Goal: Transaction & Acquisition: Purchase product/service

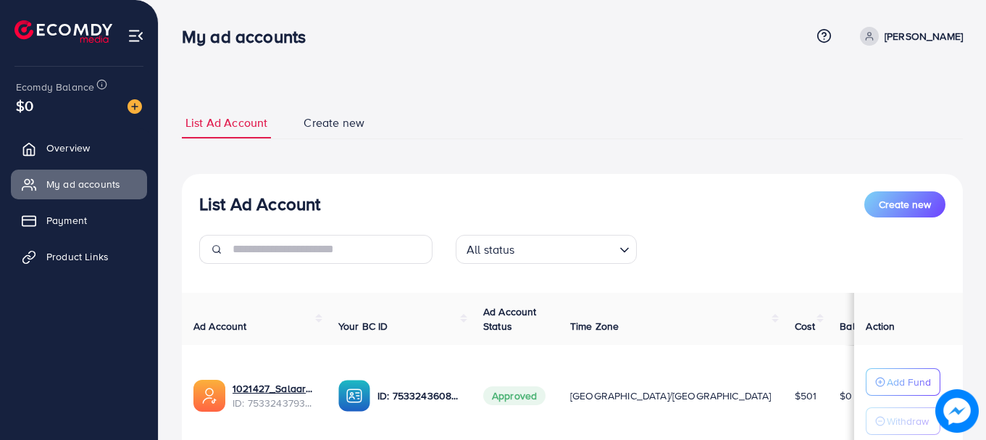
click at [134, 108] on img at bounding box center [135, 106] width 14 height 14
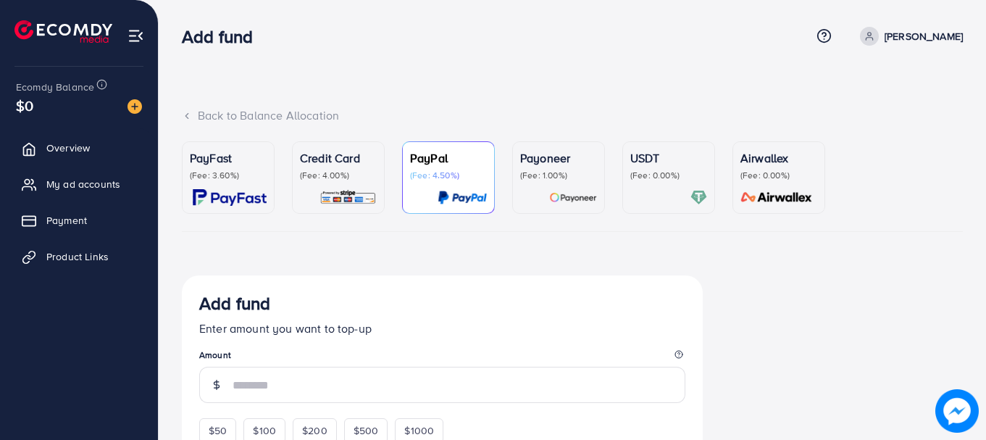
click at [221, 187] on div "PayFast (Fee: 3.60%)" at bounding box center [228, 177] width 77 height 57
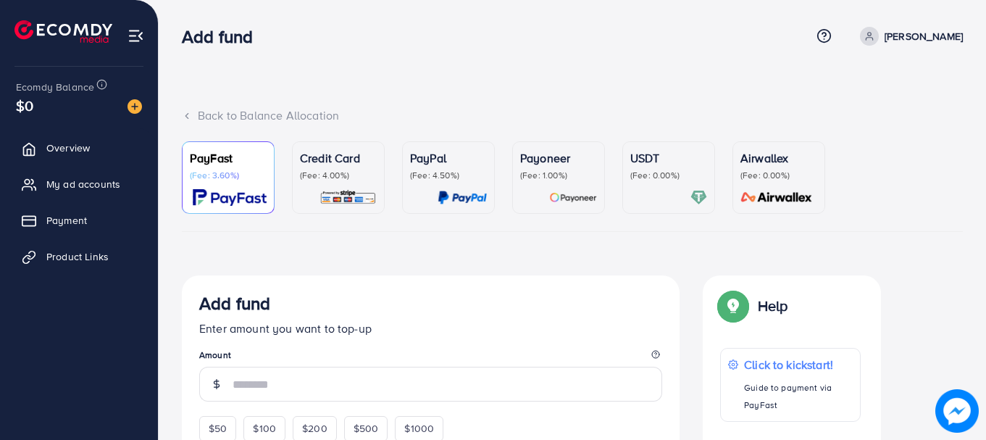
click at [633, 174] on p "(Fee: 0.00%)" at bounding box center [668, 176] width 77 height 12
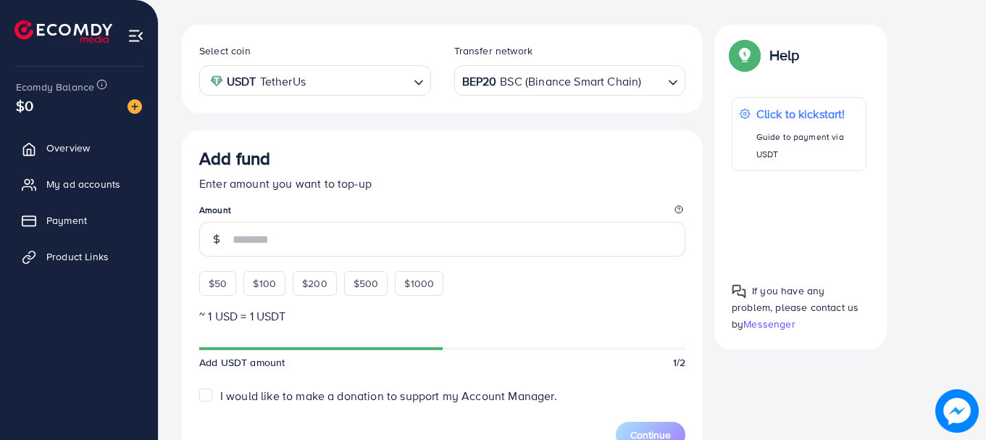
scroll to position [264, 0]
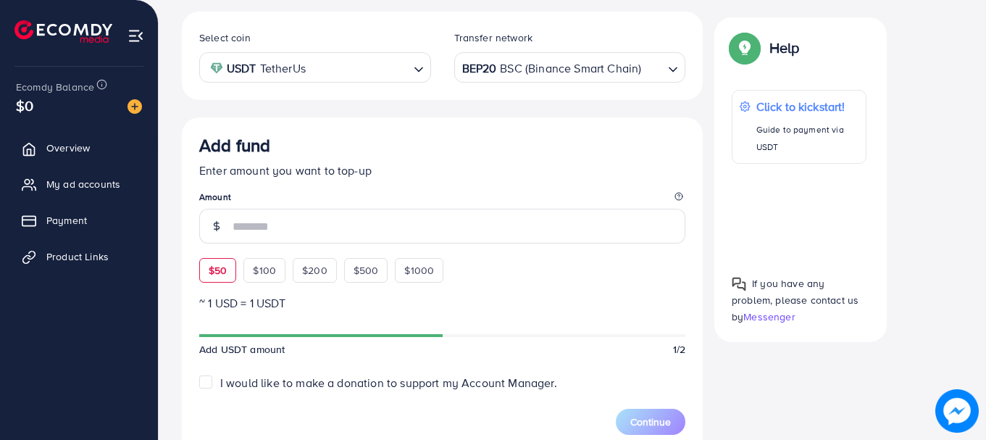
click at [202, 262] on div "$50" at bounding box center [217, 270] width 37 height 25
type input "**"
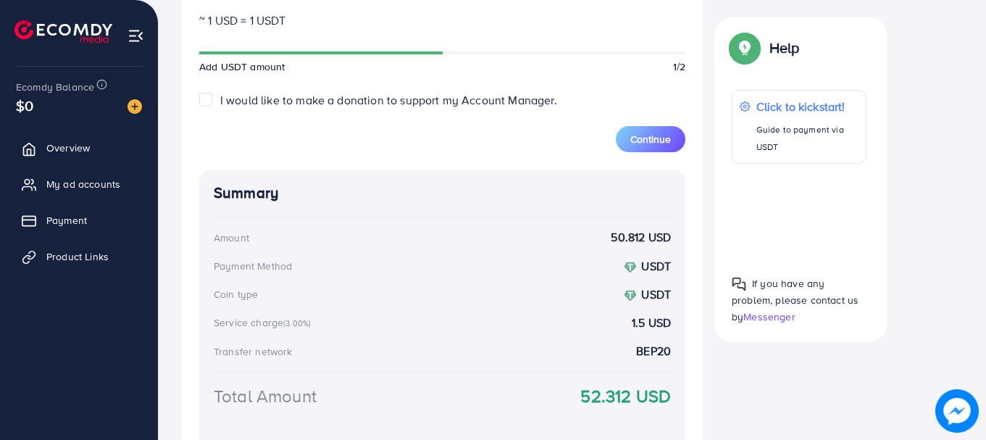
scroll to position [656, 0]
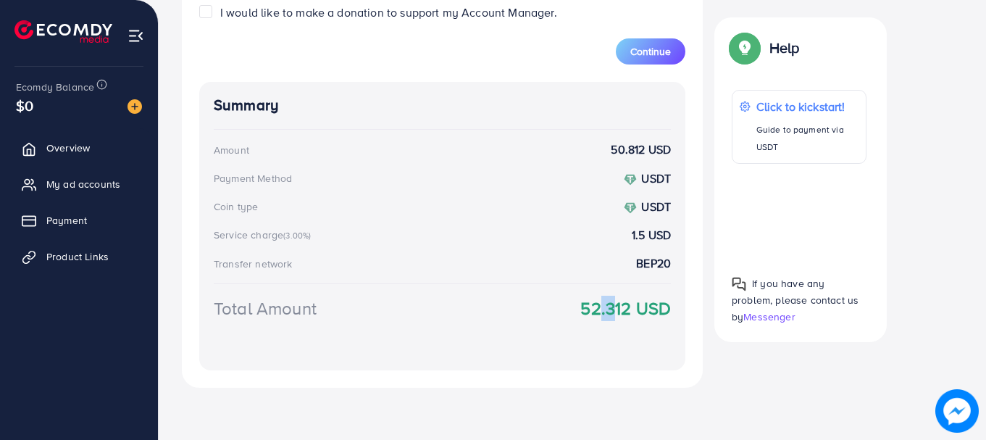
drag, startPoint x: 592, startPoint y: 304, endPoint x: 611, endPoint y: 309, distance: 19.3
click at [611, 309] on strong "52.312 USD" at bounding box center [625, 308] width 91 height 25
click at [634, 315] on strong "52.312 USD" at bounding box center [625, 308] width 91 height 25
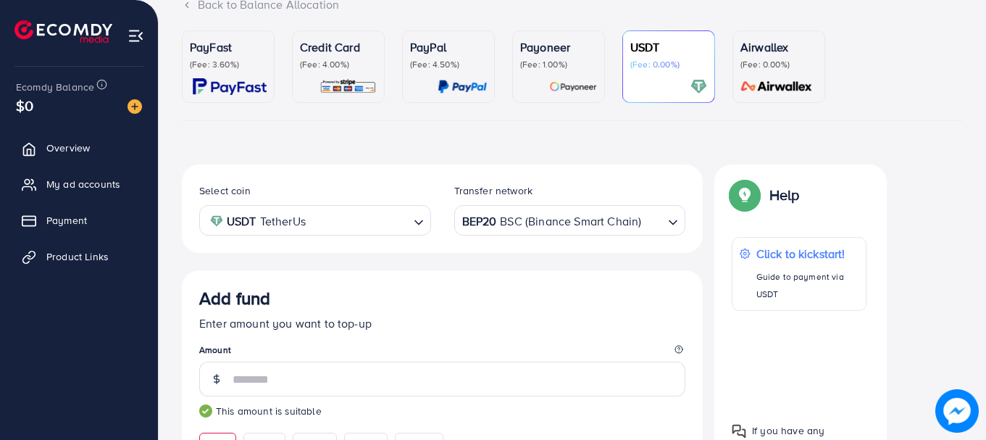
scroll to position [70, 0]
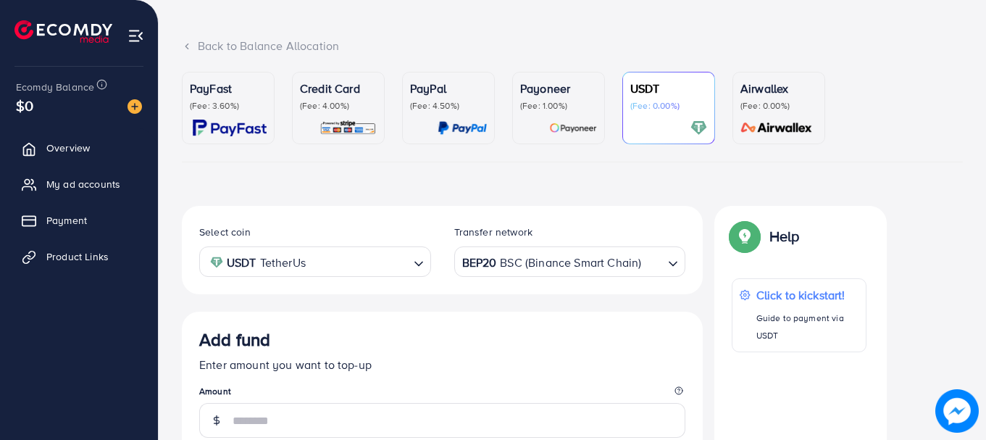
click at [246, 85] on p "PayFast" at bounding box center [228, 88] width 77 height 17
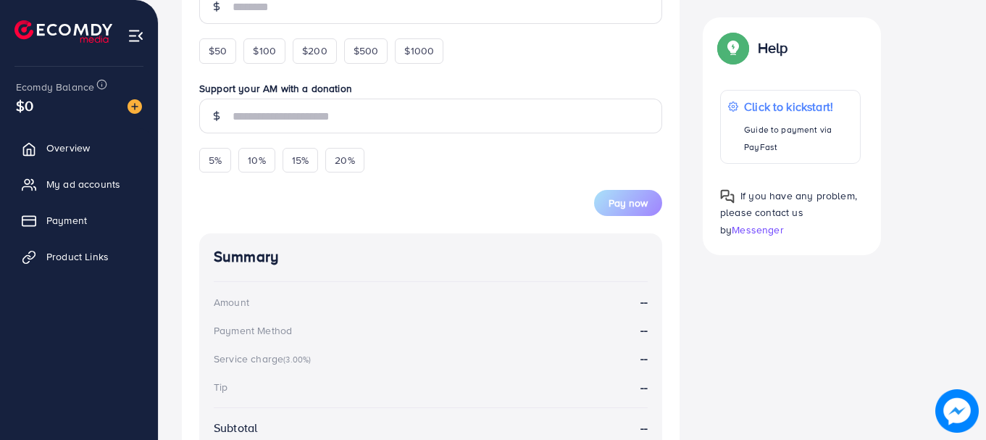
scroll to position [378, 0]
click at [209, 49] on span "$50" at bounding box center [218, 50] width 18 height 14
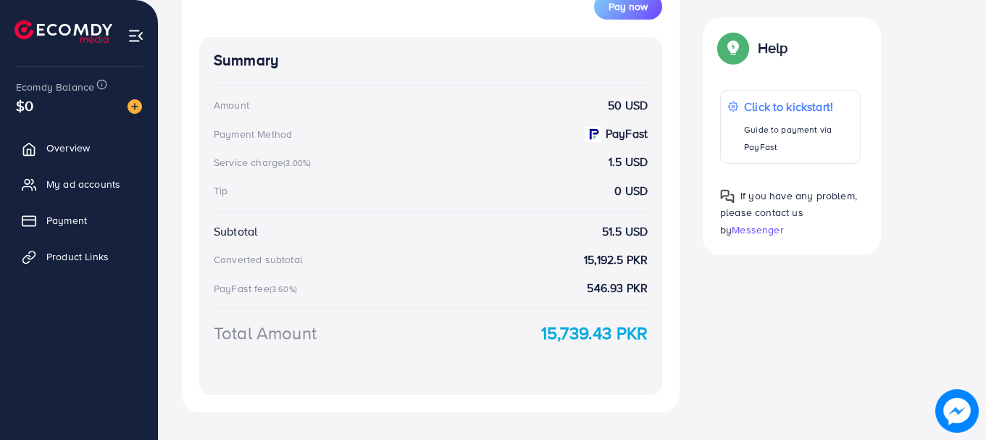
scroll to position [620, 0]
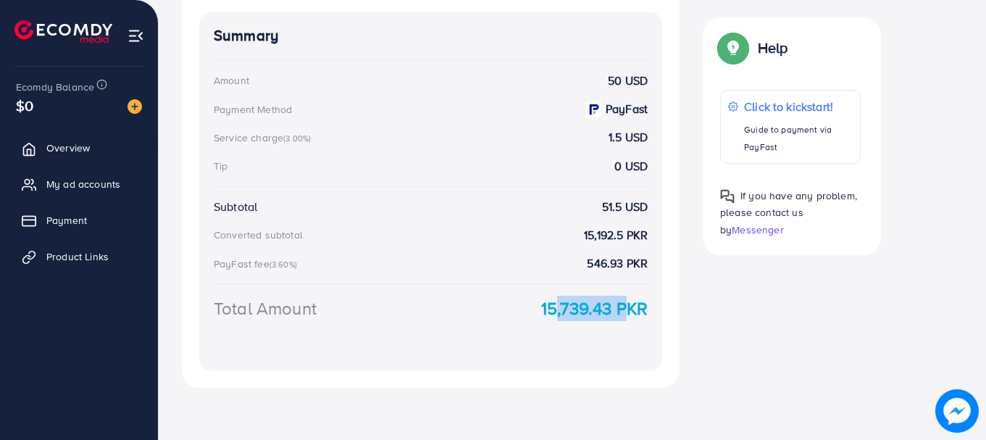
drag, startPoint x: 544, startPoint y: 304, endPoint x: 617, endPoint y: 306, distance: 73.2
click at [617, 306] on strong "15,739.43 PKR" at bounding box center [594, 308] width 106 height 25
click at [580, 309] on strong "15,739.43 PKR" at bounding box center [594, 308] width 106 height 25
drag, startPoint x: 545, startPoint y: 309, endPoint x: 567, endPoint y: 309, distance: 21.7
click at [567, 309] on strong "15,739.43 PKR" at bounding box center [594, 308] width 106 height 25
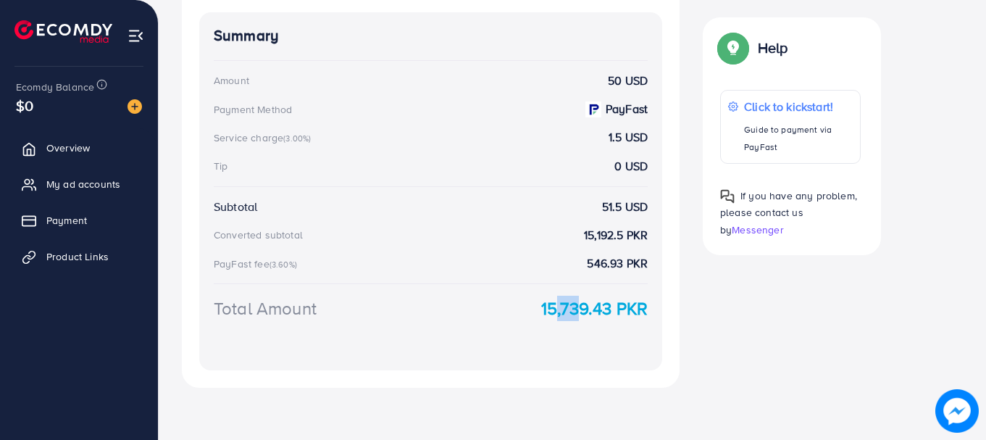
click at [549, 311] on strong "15,739.43 PKR" at bounding box center [594, 308] width 106 height 25
drag, startPoint x: 564, startPoint y: 310, endPoint x: 589, endPoint y: 310, distance: 24.6
click at [588, 310] on strong "15,739.43 PKR" at bounding box center [594, 308] width 106 height 25
click at [589, 310] on strong "15,739.43 PKR" at bounding box center [594, 308] width 106 height 25
drag, startPoint x: 565, startPoint y: 307, endPoint x: 547, endPoint y: 306, distance: 18.1
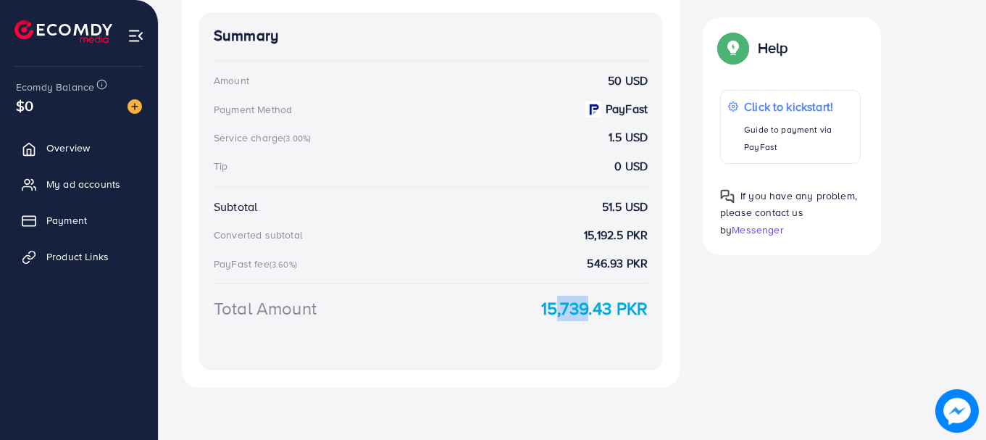
click at [547, 306] on strong "15,739.43 PKR" at bounding box center [594, 308] width 106 height 25
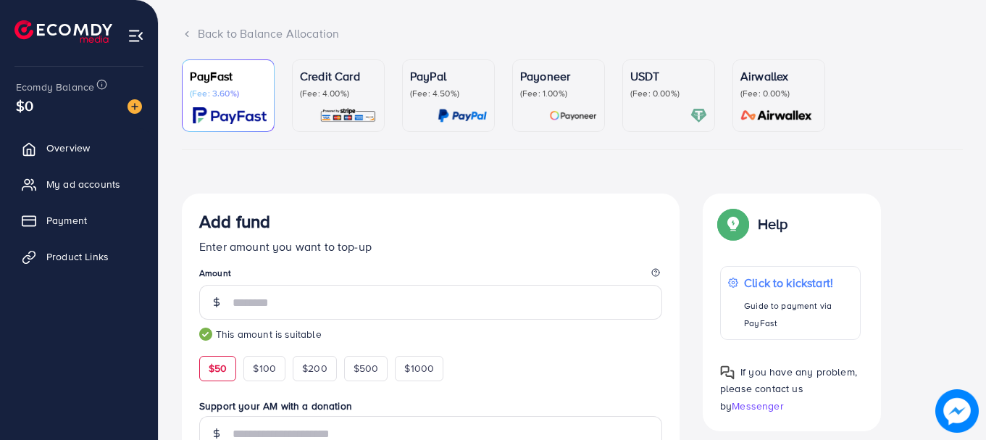
scroll to position [51, 0]
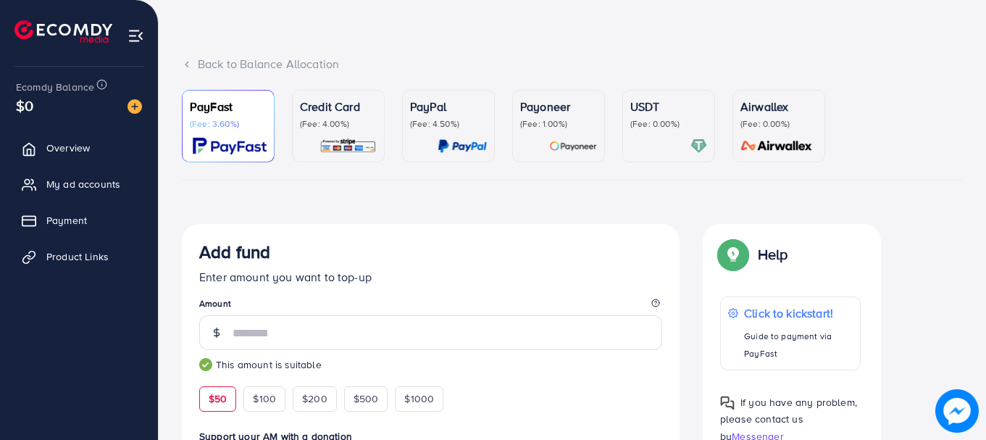
click at [308, 137] on div "Credit Card (Fee: 4.00%)" at bounding box center [338, 126] width 77 height 57
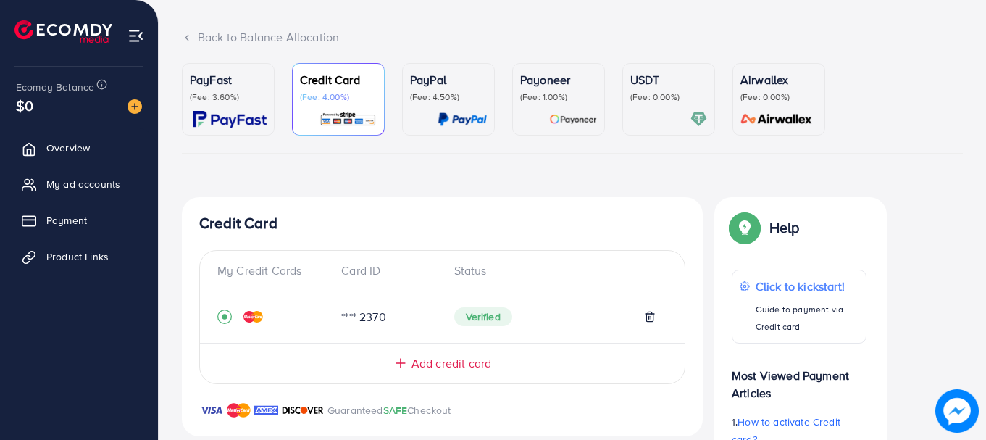
scroll to position [67, 0]
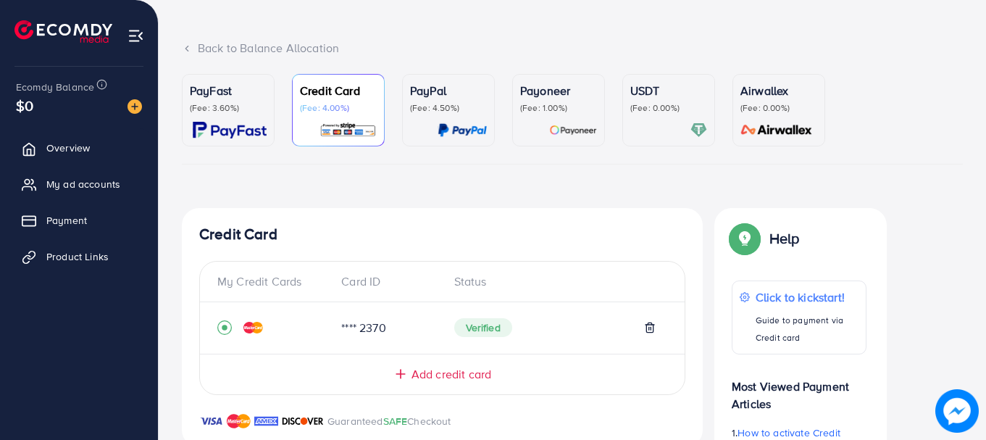
click at [414, 94] on p "PayPal" at bounding box center [448, 90] width 77 height 17
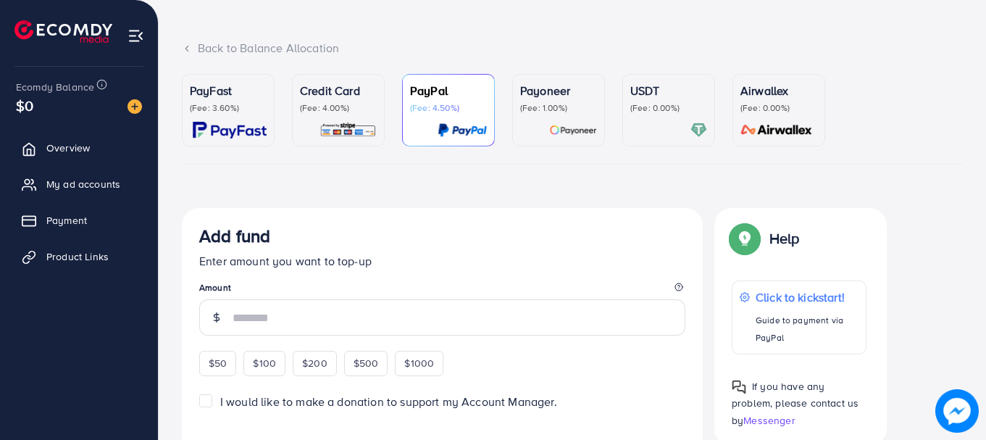
click at [527, 91] on p "Payoneer" at bounding box center [558, 90] width 77 height 17
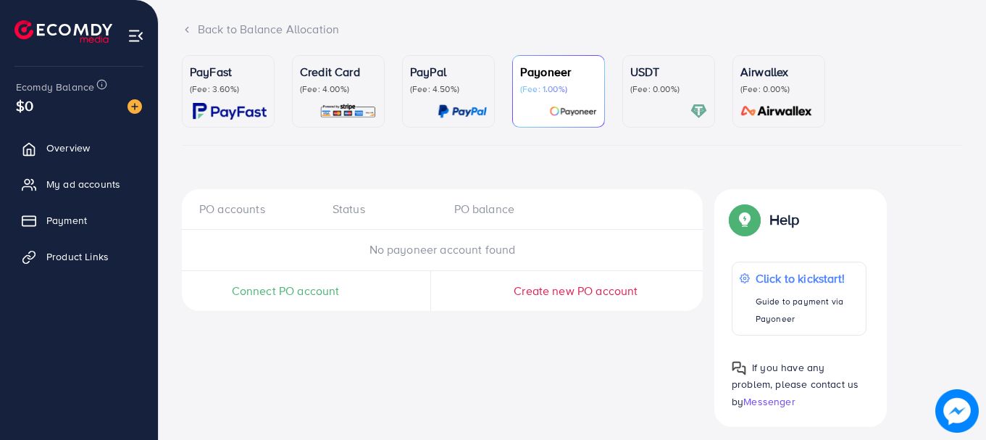
scroll to position [96, 0]
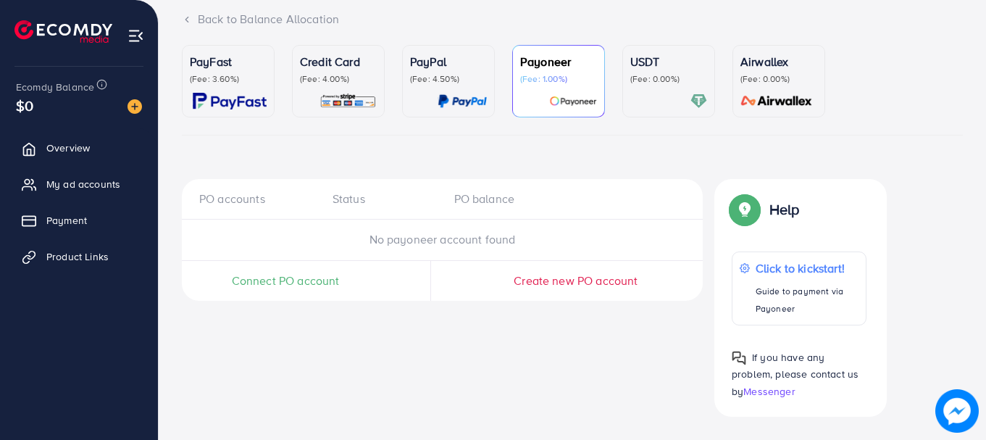
click at [209, 76] on p "(Fee: 3.60%)" at bounding box center [228, 79] width 77 height 12
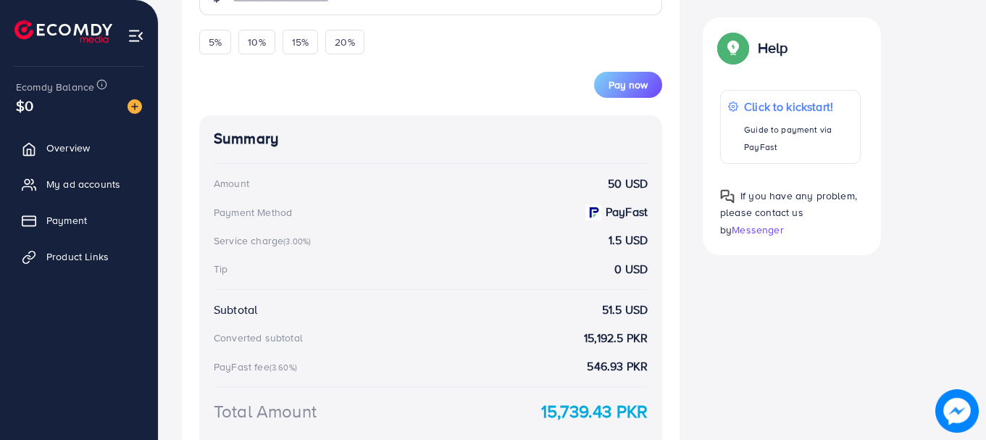
scroll to position [517, 0]
drag, startPoint x: 601, startPoint y: 309, endPoint x: 620, endPoint y: 310, distance: 19.6
click at [620, 310] on strong "51.5 USD" at bounding box center [625, 310] width 46 height 17
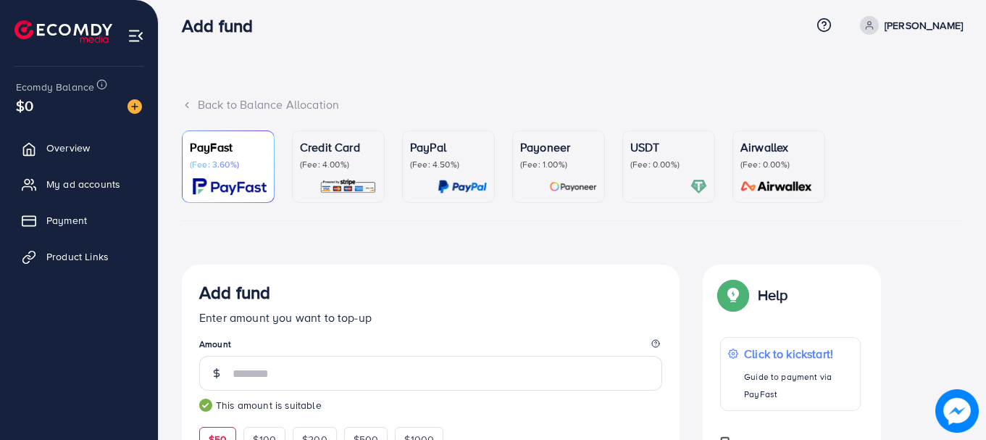
scroll to position [0, 0]
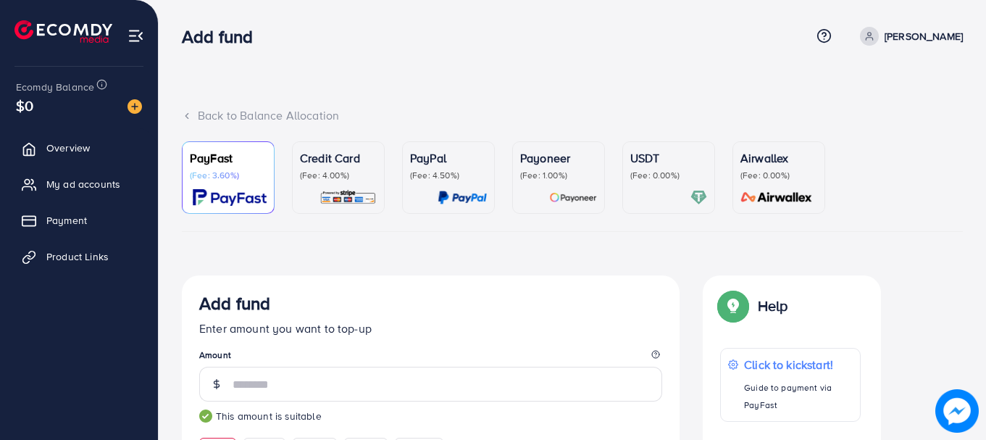
click at [639, 159] on p "USDT" at bounding box center [668, 157] width 77 height 17
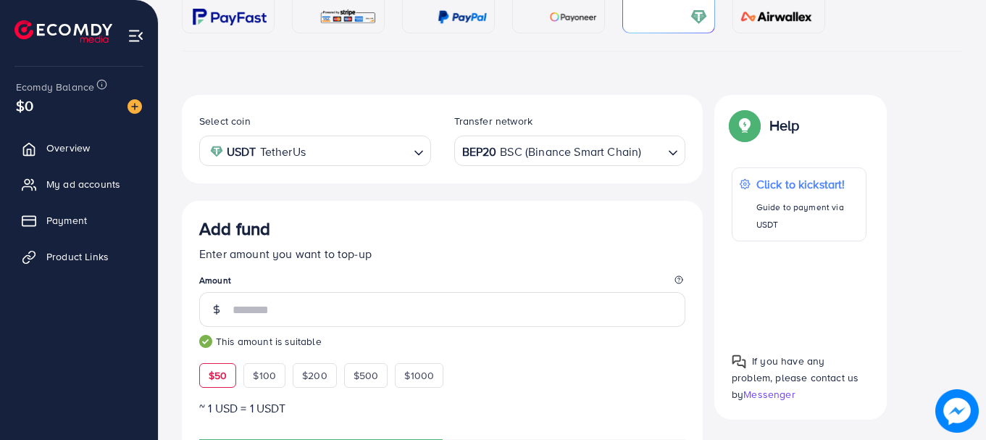
scroll to position [193, 0]
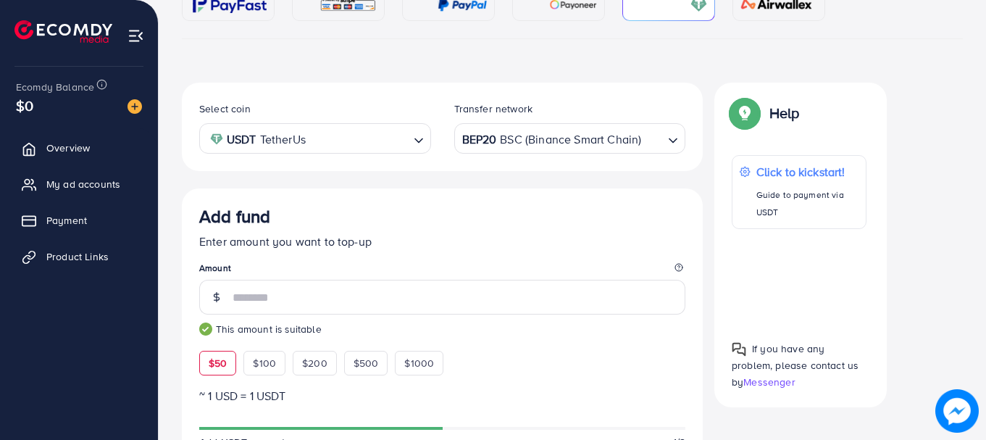
click at [343, 235] on p "Enter amount you want to top-up" at bounding box center [442, 241] width 486 height 17
click at [334, 239] on p "Enter amount you want to top-up" at bounding box center [442, 241] width 486 height 17
click at [320, 243] on p "Enter amount you want to top-up" at bounding box center [442, 241] width 486 height 17
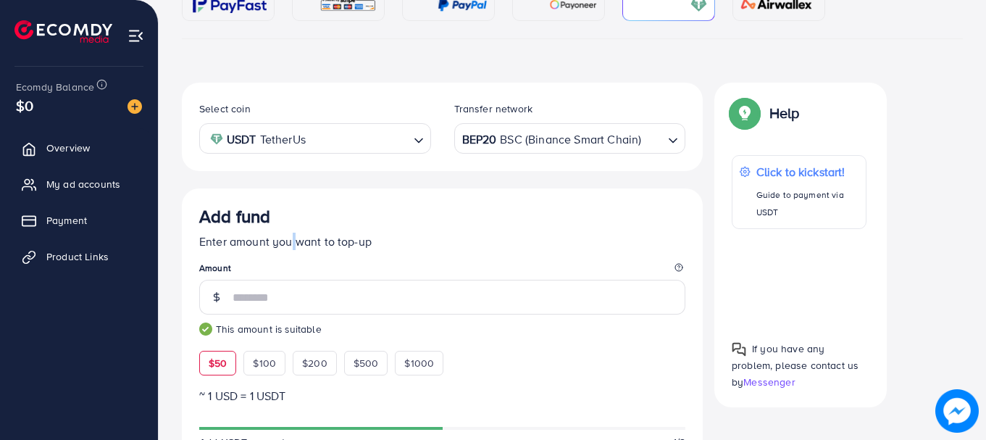
click at [289, 246] on p "Enter amount you want to top-up" at bounding box center [442, 241] width 486 height 17
click at [272, 248] on p "Enter amount you want to top-up" at bounding box center [442, 241] width 486 height 17
click at [227, 223] on h3 "Add fund" at bounding box center [234, 216] width 71 height 21
click at [232, 222] on h3 "Add fund" at bounding box center [234, 216] width 71 height 21
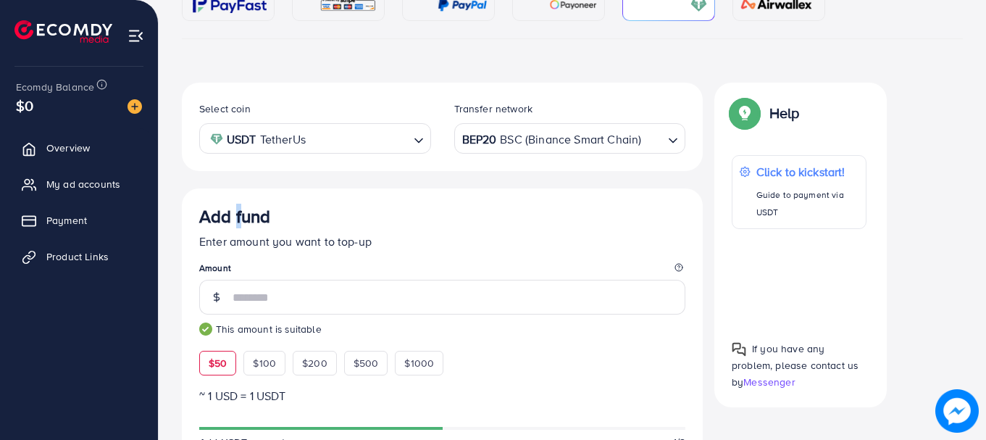
click at [232, 222] on h3 "Add fund" at bounding box center [234, 216] width 71 height 21
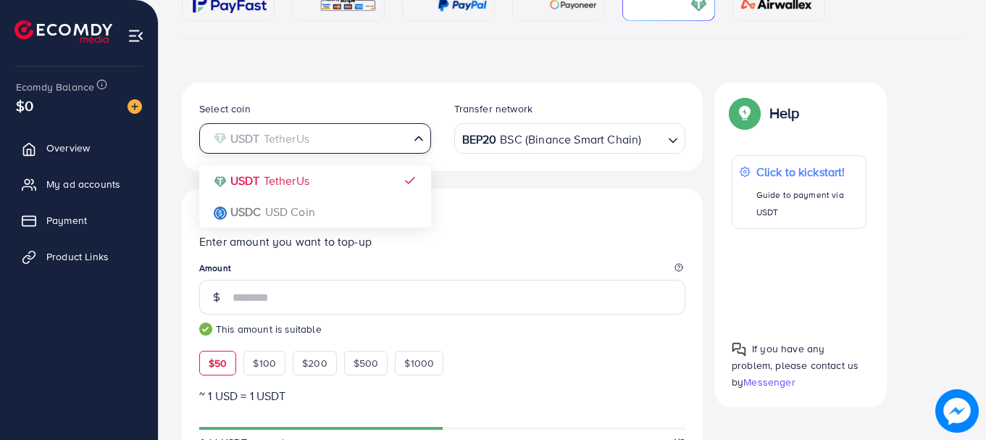
click at [328, 144] on input "Search for option" at bounding box center [307, 139] width 202 height 22
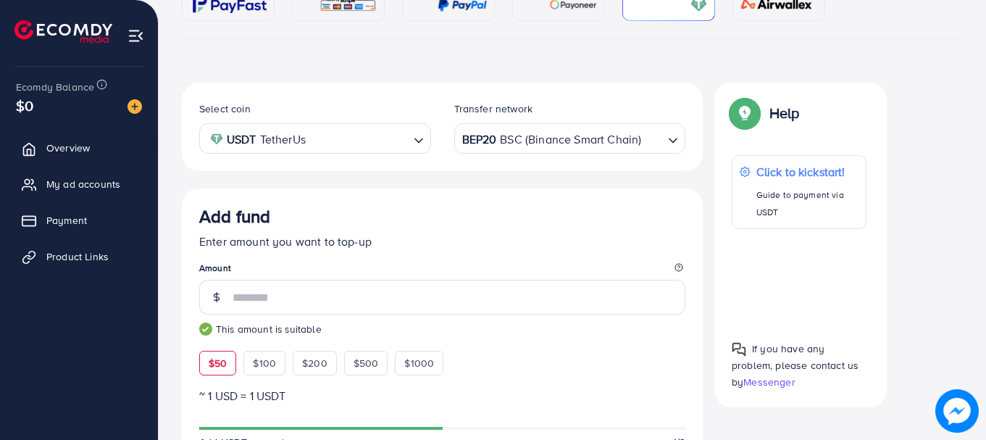
click at [403, 106] on div "Select coin USDT TetherUs Loading... USDT TetherUs USDC USD Coin" at bounding box center [315, 127] width 255 height 54
click at [502, 137] on div "BEP20 BSC (Binance Smart Chain)" at bounding box center [561, 137] width 205 height 25
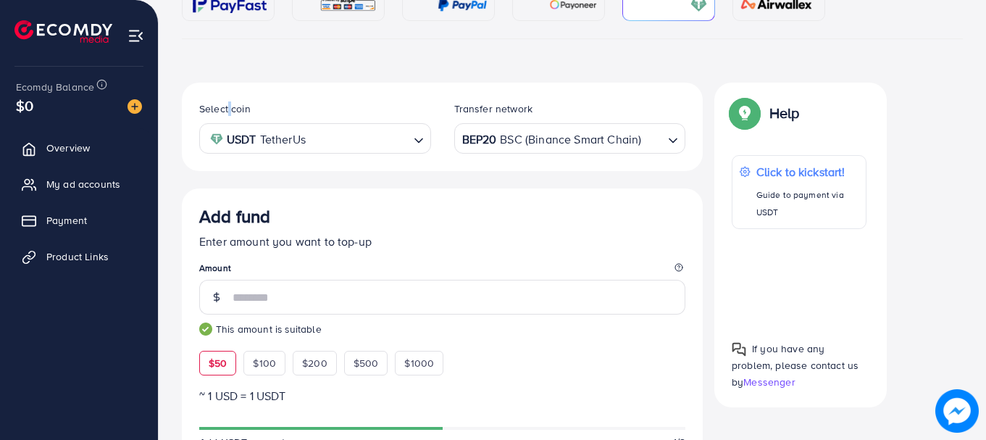
click at [233, 110] on label "Select coin" at bounding box center [224, 108] width 51 height 14
click at [494, 112] on label "Transfer network" at bounding box center [493, 108] width 79 height 14
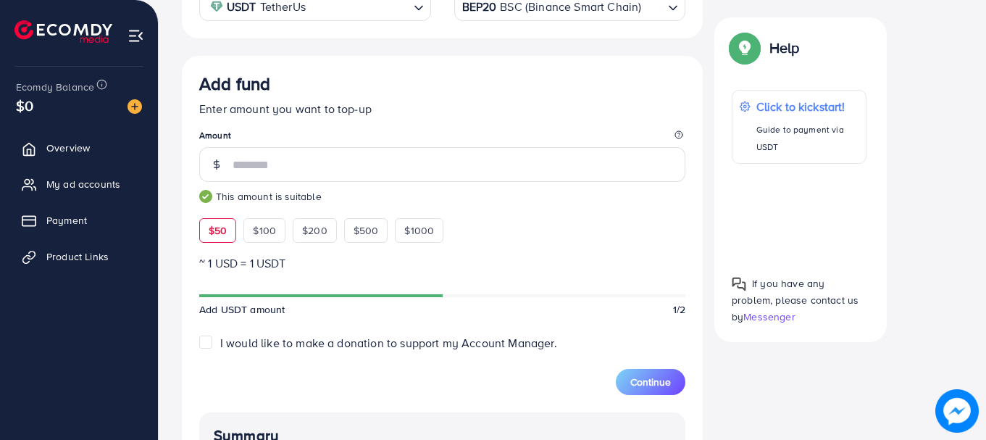
scroll to position [656, 0]
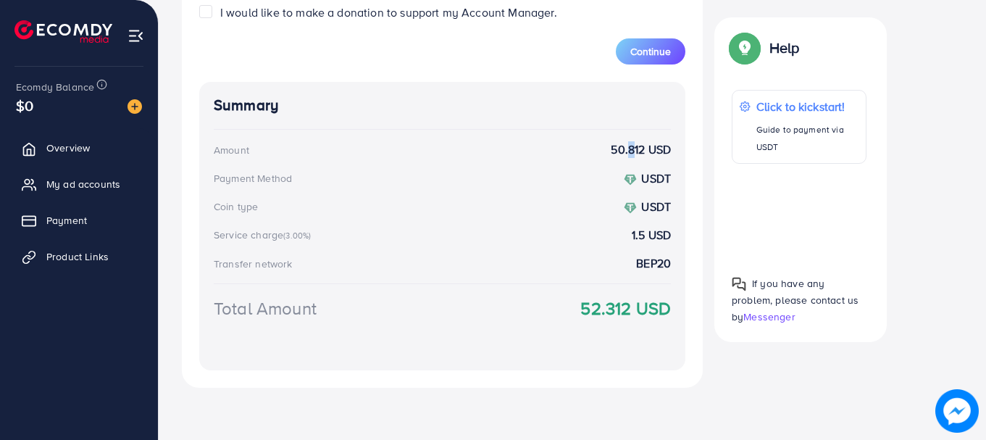
click at [627, 152] on strong "50.812 USD" at bounding box center [641, 149] width 60 height 17
click at [283, 173] on div "Payment Method" at bounding box center [253, 178] width 78 height 14
click at [254, 176] on div "Payment Method" at bounding box center [253, 178] width 78 height 14
drag, startPoint x: 256, startPoint y: 177, endPoint x: 266, endPoint y: 177, distance: 9.4
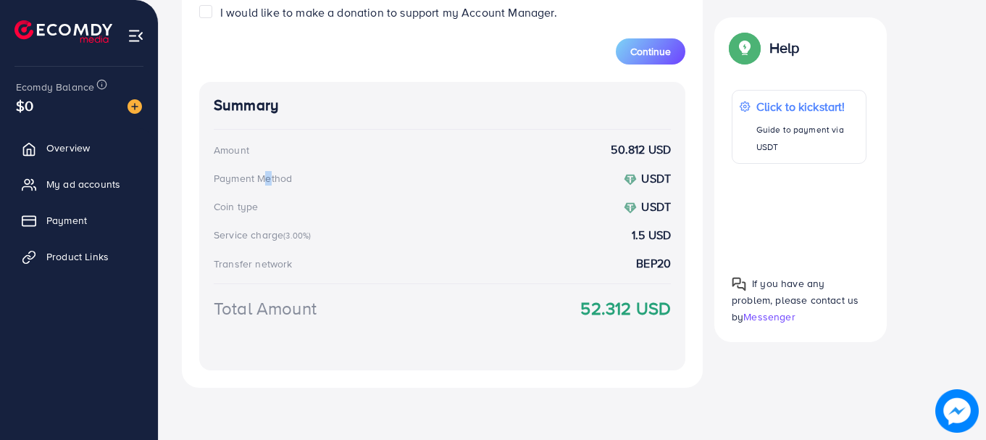
click at [266, 177] on div "Payment Method" at bounding box center [253, 178] width 78 height 14
drag, startPoint x: 266, startPoint y: 177, endPoint x: 275, endPoint y: 204, distance: 28.4
click at [275, 204] on div "Summary Amount 50.812 USD Payment Method USDT Coin type USDT Service charge (3.…" at bounding box center [442, 226] width 486 height 288
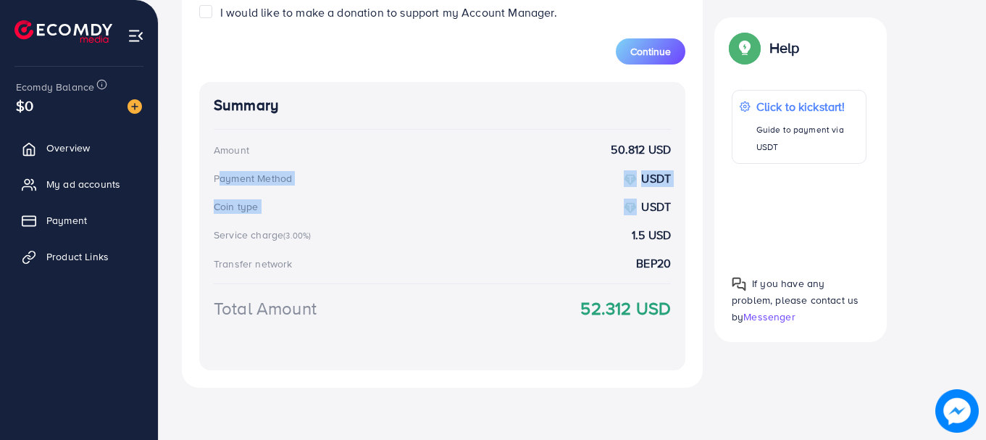
click at [271, 180] on div "Payment Method" at bounding box center [253, 178] width 78 height 14
drag, startPoint x: 271, startPoint y: 180, endPoint x: 268, endPoint y: 204, distance: 24.1
click at [269, 205] on div "Summary Amount 50.812 USD Payment Method USDT Coin type USDT Service charge (3.…" at bounding box center [442, 226] width 486 height 288
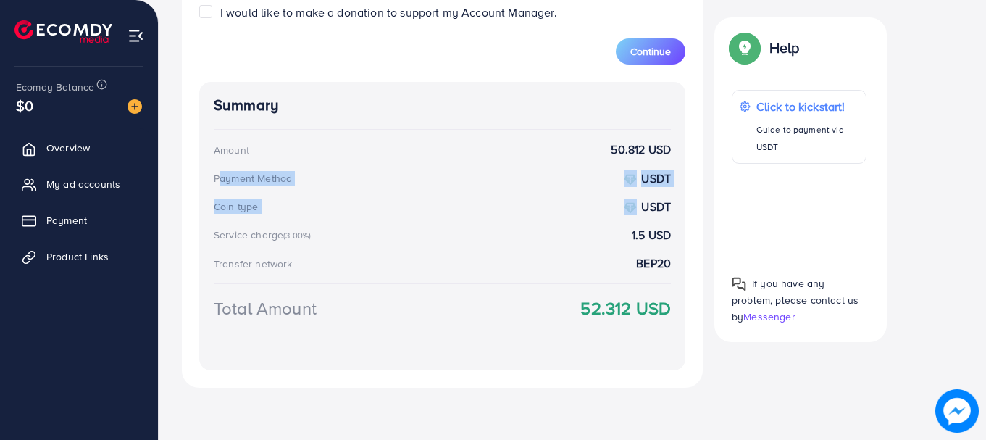
click at [267, 183] on div "Payment Method" at bounding box center [253, 178] width 78 height 14
click at [246, 143] on div "Amount" at bounding box center [231, 150] width 35 height 14
click at [238, 147] on div "Amount" at bounding box center [231, 150] width 35 height 14
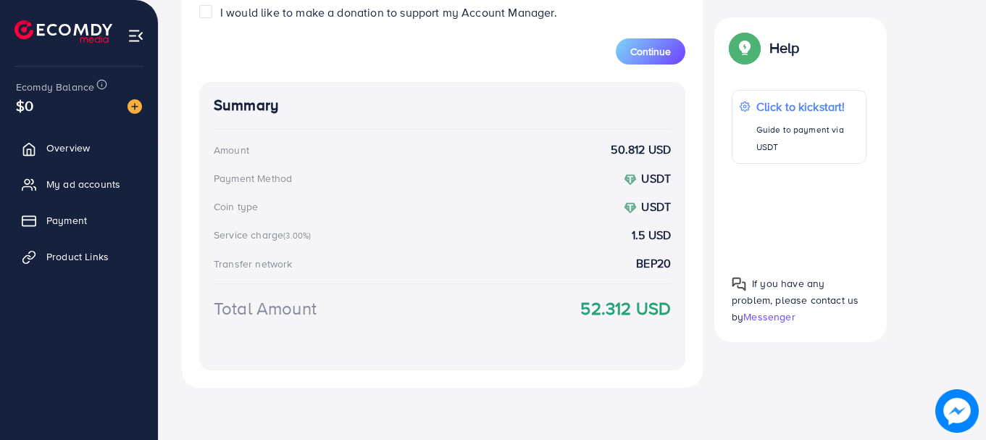
click at [288, 184] on div "Payment Method" at bounding box center [253, 178] width 78 height 14
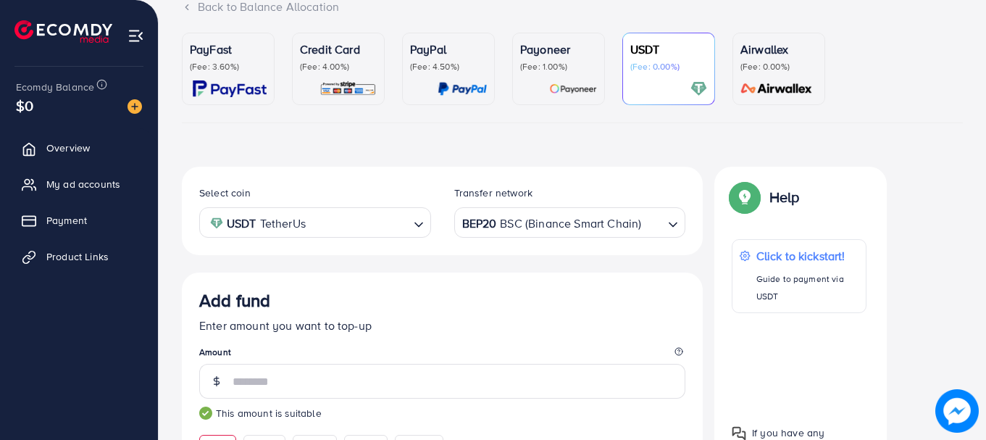
scroll to position [89, 0]
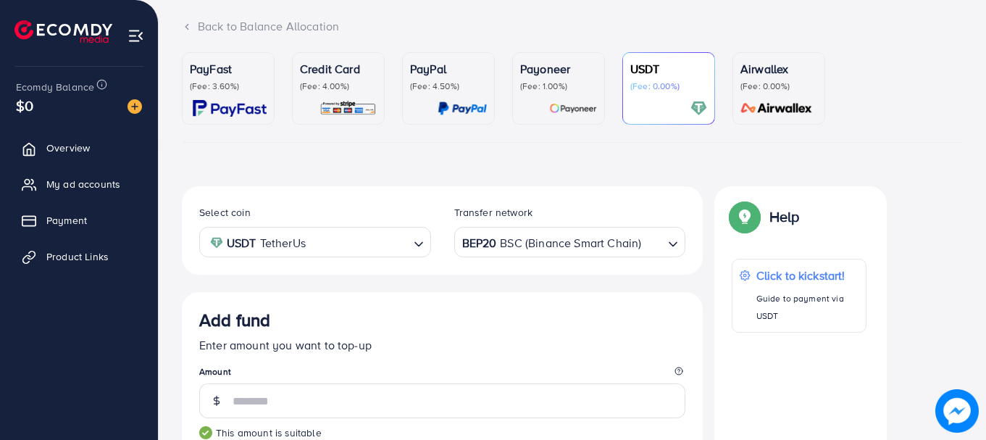
click at [261, 67] on p "PayFast" at bounding box center [228, 68] width 77 height 17
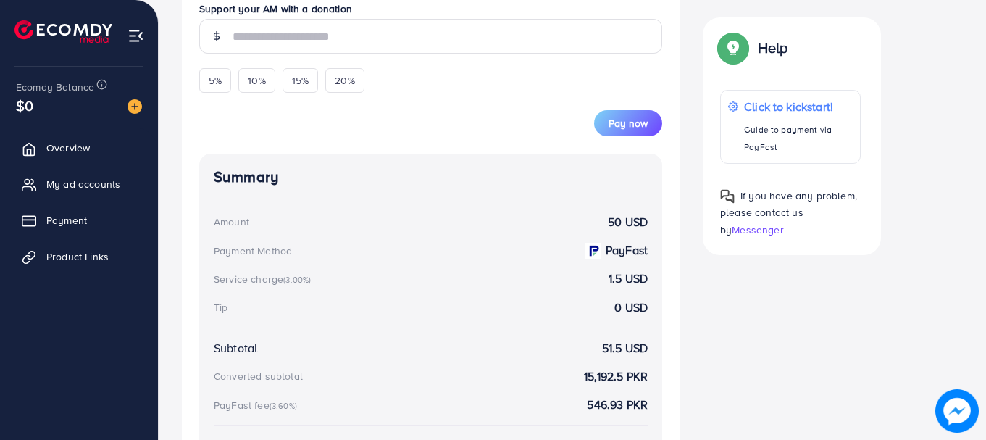
scroll to position [584, 0]
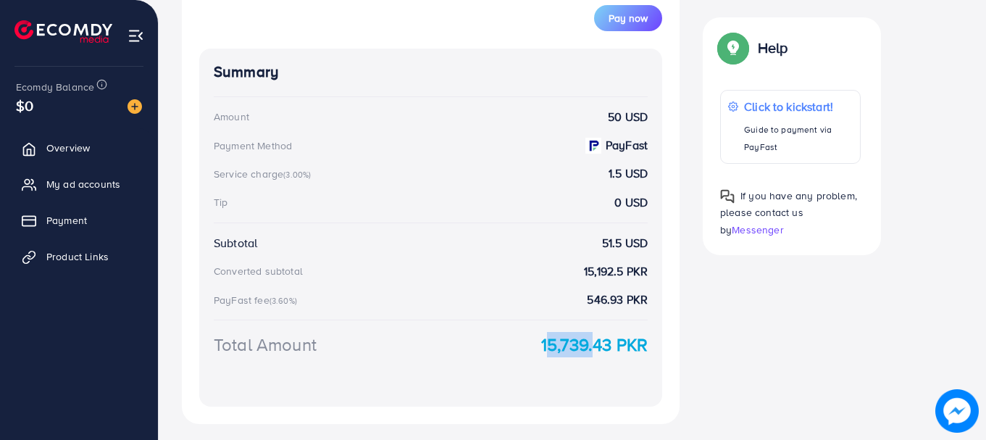
drag, startPoint x: 527, startPoint y: 343, endPoint x: 585, endPoint y: 345, distance: 58.0
click at [585, 345] on div "Total Amount 15,739.43 PKR" at bounding box center [431, 344] width 434 height 25
click at [585, 345] on strong "15,739.43 PKR" at bounding box center [594, 344] width 106 height 25
drag, startPoint x: 606, startPoint y: 172, endPoint x: 623, endPoint y: 173, distance: 17.4
click at [623, 173] on div "Service charge (3.00%) 1.5 USD" at bounding box center [431, 173] width 434 height 17
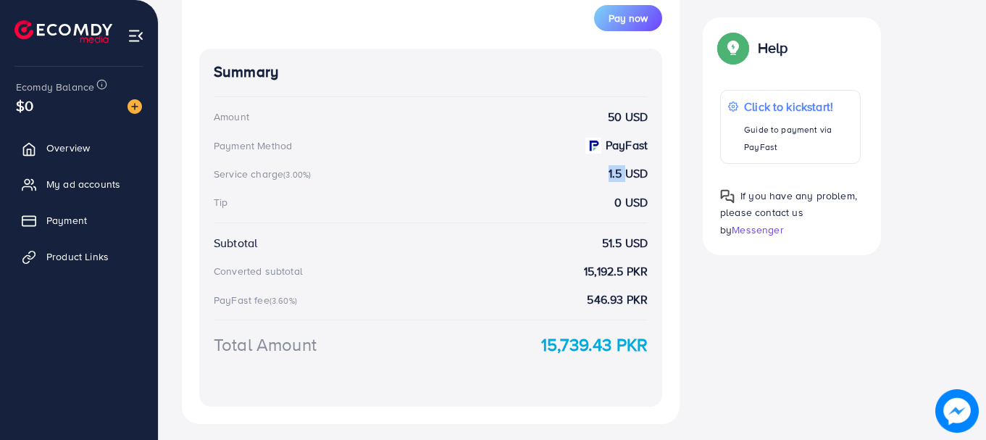
click at [622, 173] on strong "1.5 USD" at bounding box center [628, 173] width 39 height 17
drag, startPoint x: 585, startPoint y: 270, endPoint x: 622, endPoint y: 272, distance: 37.0
click at [622, 272] on strong "15,192.5 PKR" at bounding box center [616, 271] width 64 height 17
click at [619, 271] on strong "15,192.5 PKR" at bounding box center [616, 271] width 64 height 17
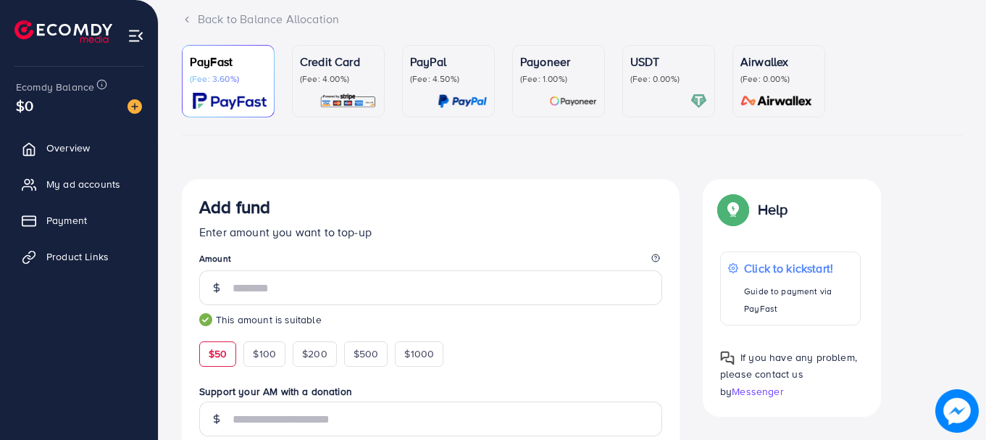
scroll to position [35, 0]
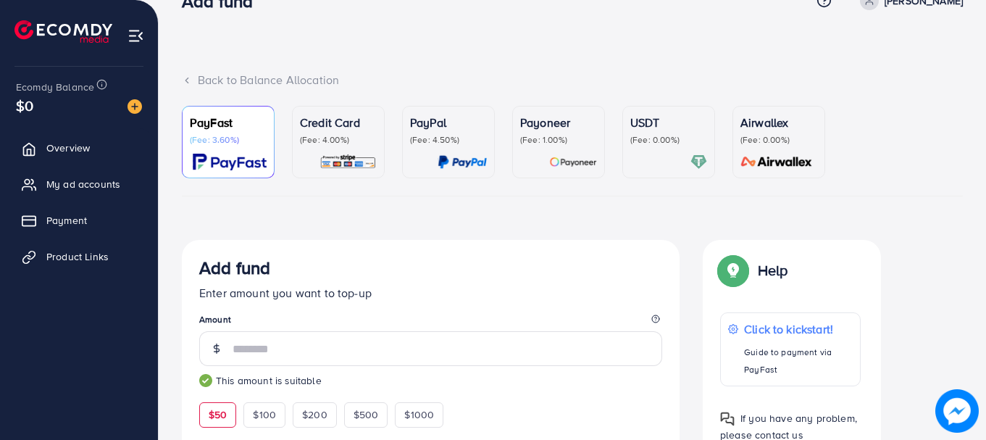
click at [661, 136] on p "(Fee: 0.00%)" at bounding box center [668, 140] width 77 height 12
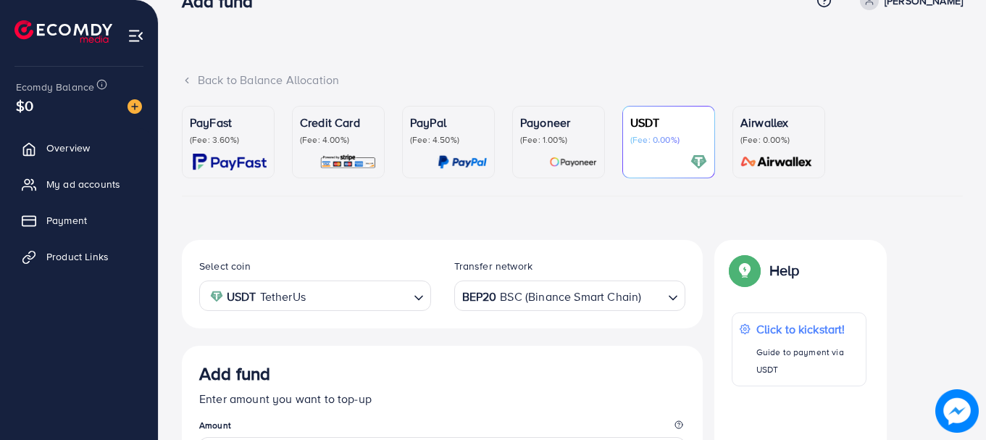
click at [572, 133] on div "Payoneer (Fee: 1.00%)" at bounding box center [558, 130] width 77 height 32
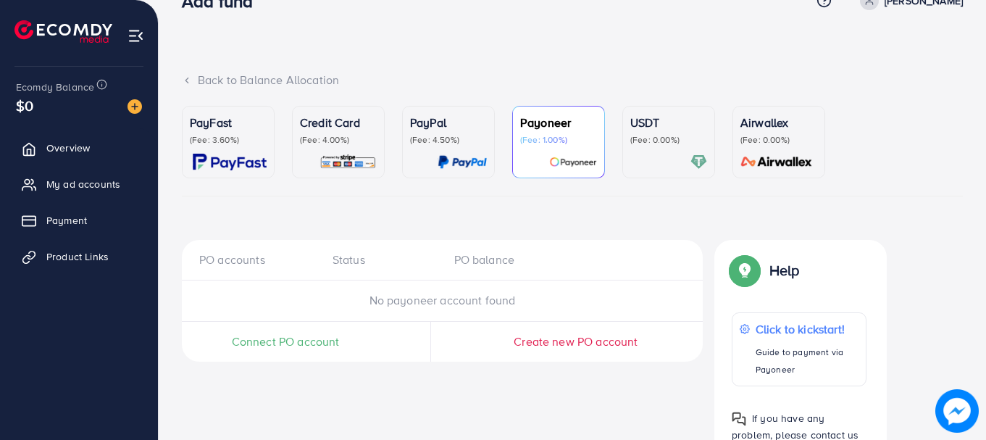
click at [645, 143] on p "(Fee: 0.00%)" at bounding box center [668, 140] width 77 height 12
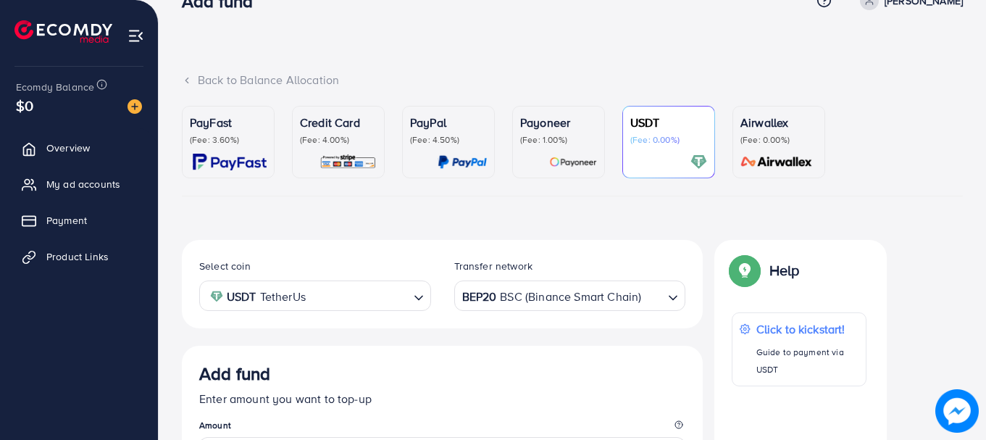
click at [386, 303] on input "Search for option" at bounding box center [359, 296] width 98 height 22
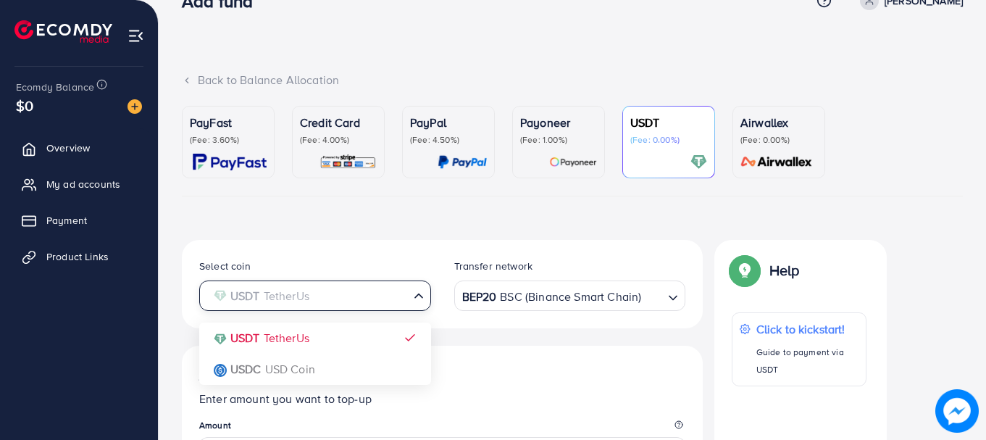
click at [411, 301] on icon "Search for option" at bounding box center [418, 295] width 14 height 14
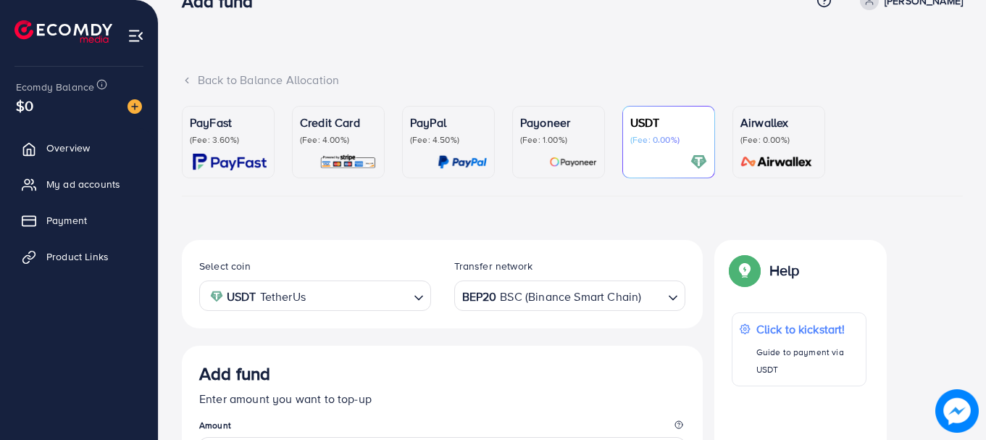
click at [493, 290] on div "BEP20 BSC (Binance Smart Chain)" at bounding box center [561, 294] width 205 height 25
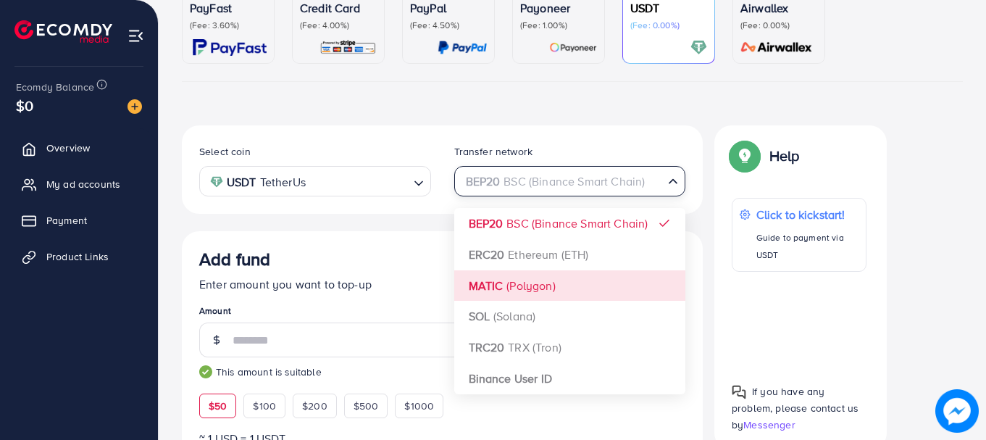
scroll to position [151, 0]
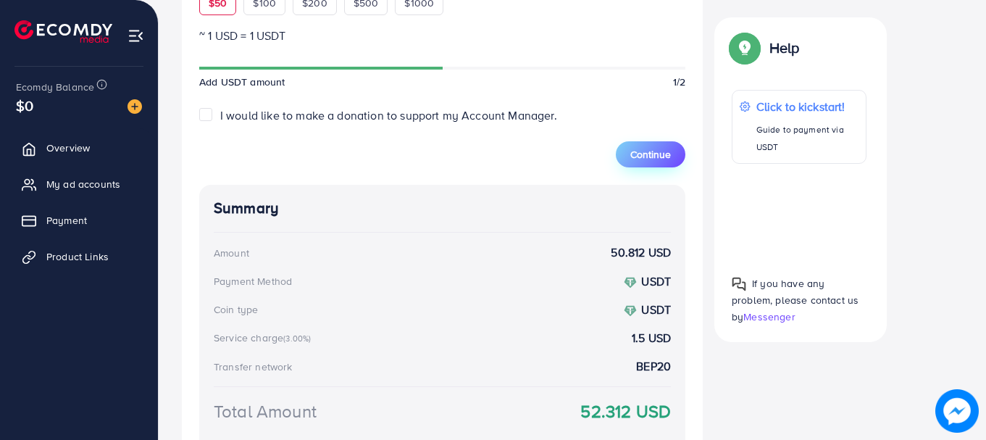
click at [668, 152] on span "Continue" at bounding box center [650, 154] width 41 height 14
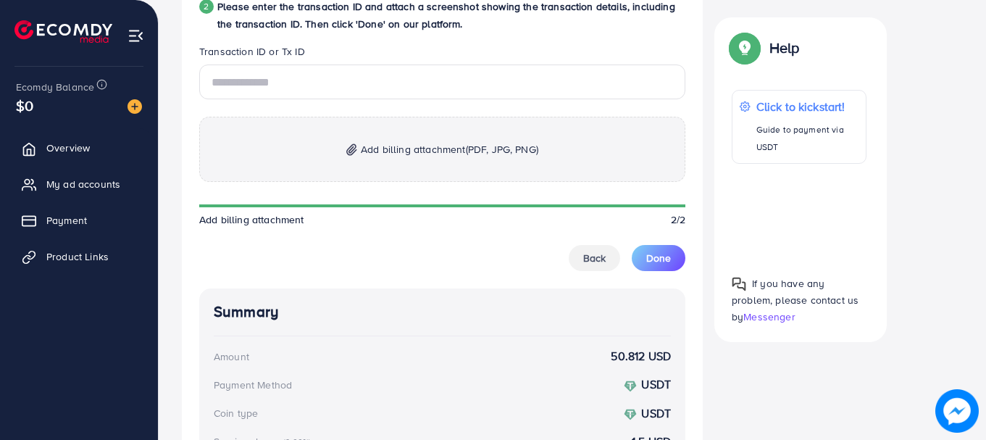
scroll to position [761, 0]
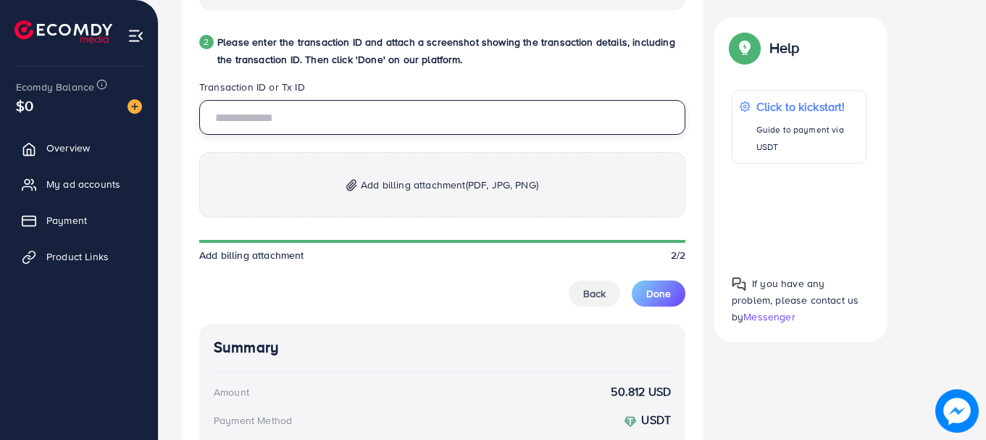
click at [456, 114] on input "text" at bounding box center [442, 117] width 486 height 35
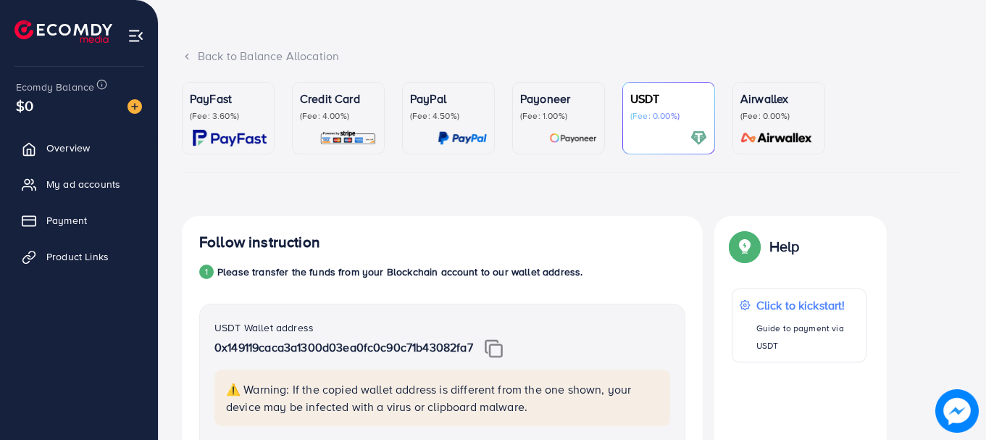
scroll to position [0, 0]
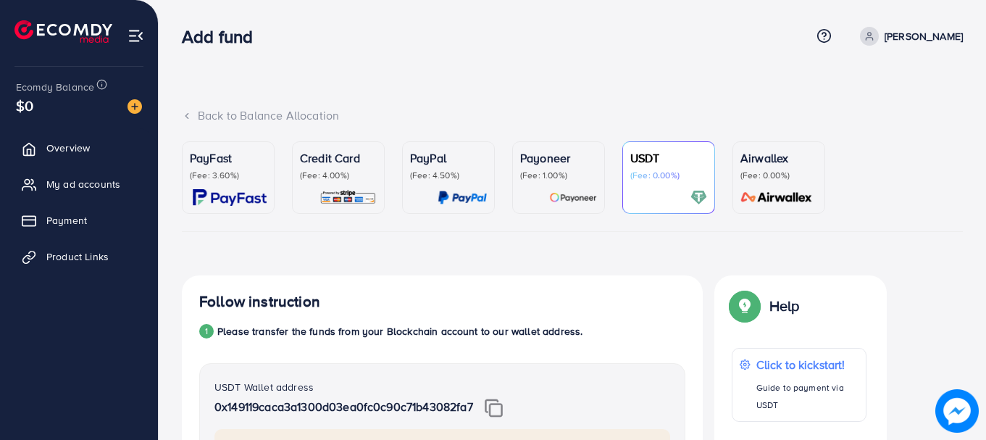
click at [592, 159] on p "Payoneer" at bounding box center [558, 157] width 77 height 17
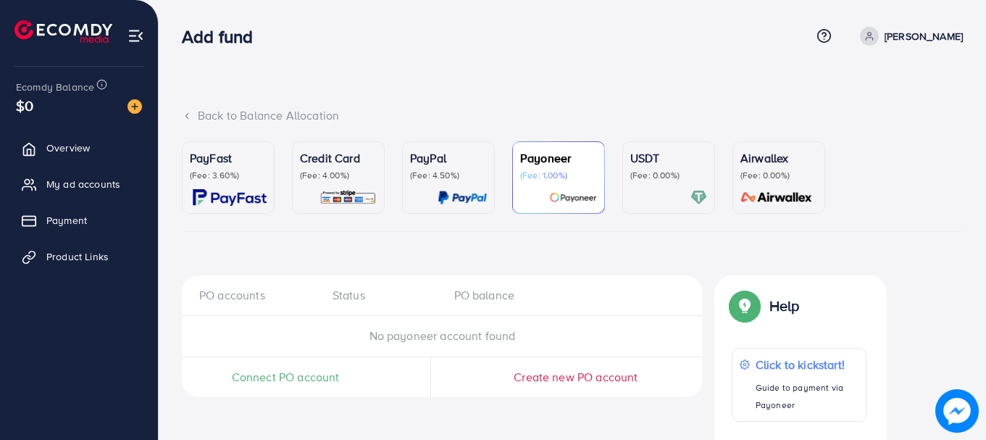
click at [440, 178] on p "(Fee: 4.50%)" at bounding box center [448, 176] width 77 height 12
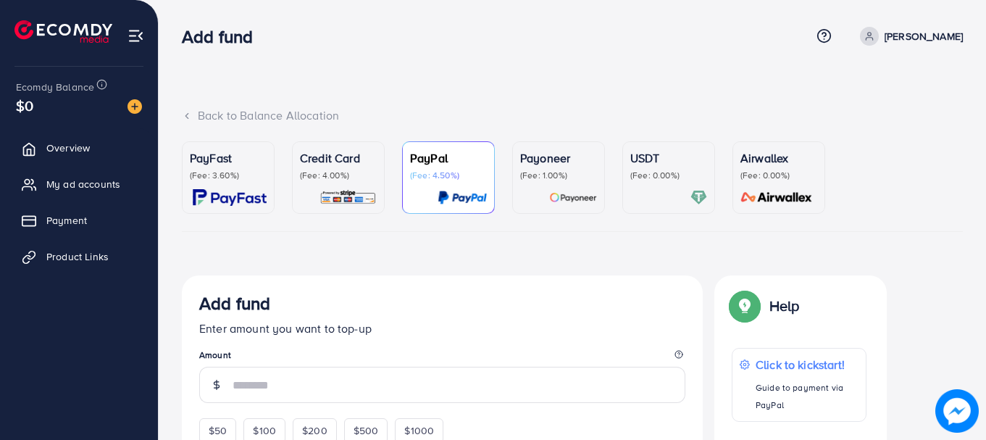
click at [366, 175] on p "(Fee: 4.00%)" at bounding box center [338, 176] width 77 height 12
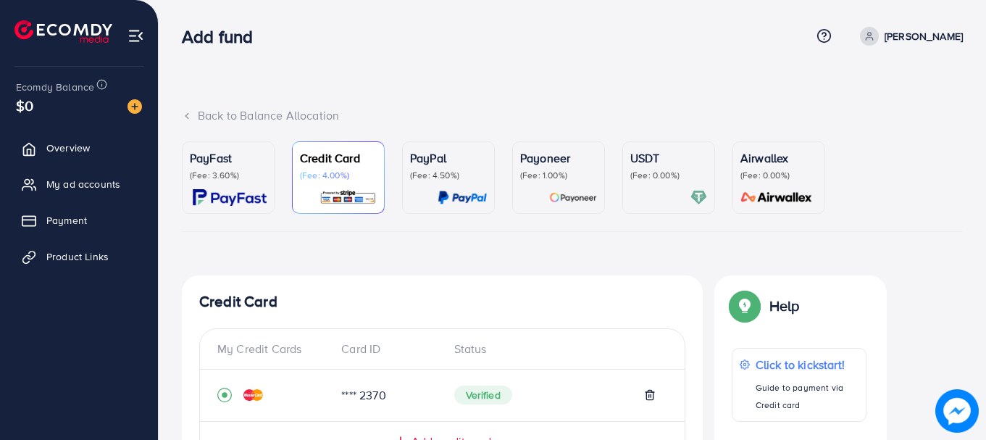
click at [238, 171] on p "(Fee: 3.60%)" at bounding box center [228, 176] width 77 height 12
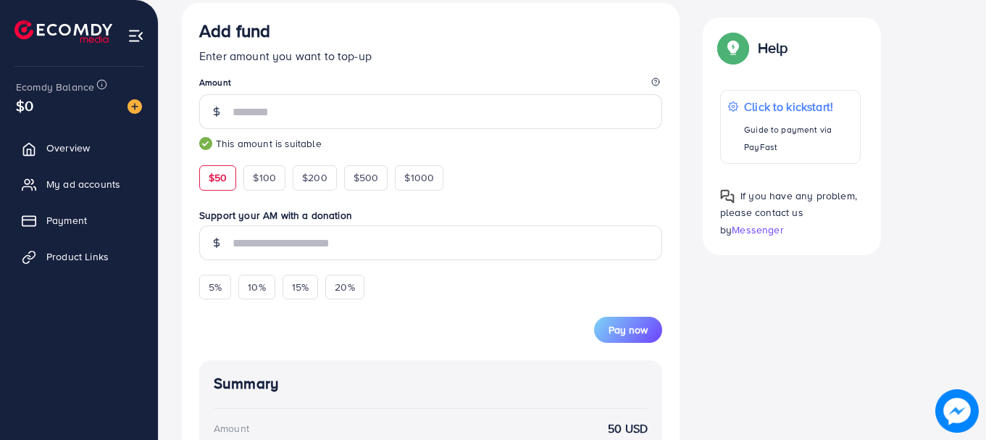
scroll to position [247, 0]
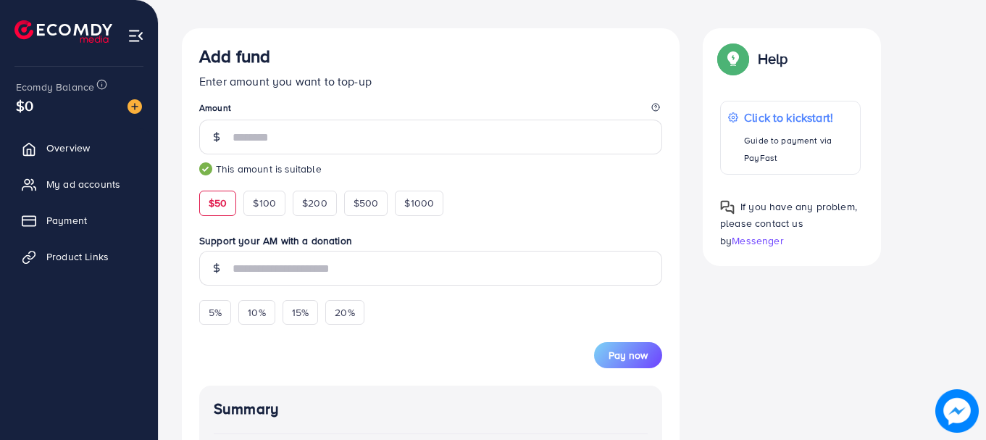
click at [234, 86] on p "Enter amount you want to top-up" at bounding box center [430, 80] width 463 height 17
click at [251, 170] on small "This amount is suitable" at bounding box center [430, 169] width 463 height 14
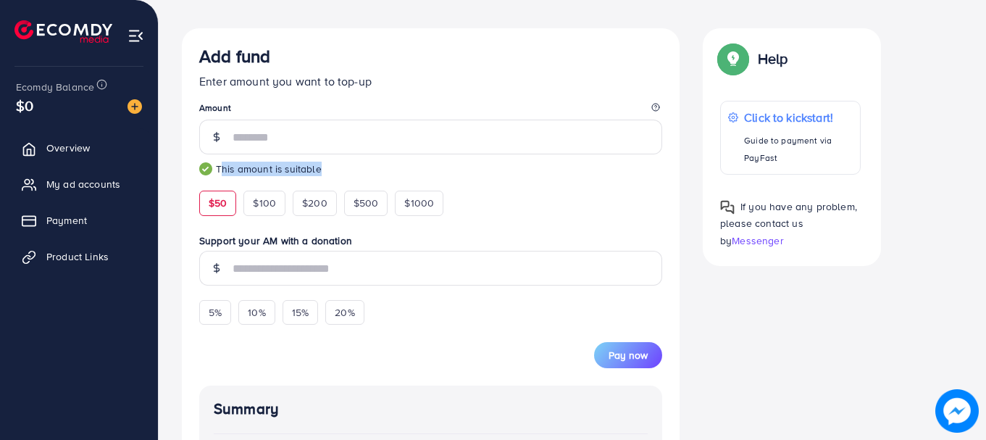
click at [251, 170] on small "This amount is suitable" at bounding box center [430, 169] width 463 height 14
click at [266, 197] on span "$100" at bounding box center [264, 203] width 23 height 14
click at [225, 236] on label "Support your AM with a donation" at bounding box center [430, 240] width 463 height 14
click at [0, 0] on input "Support your AM with a donation" at bounding box center [0, 0] width 0 height 0
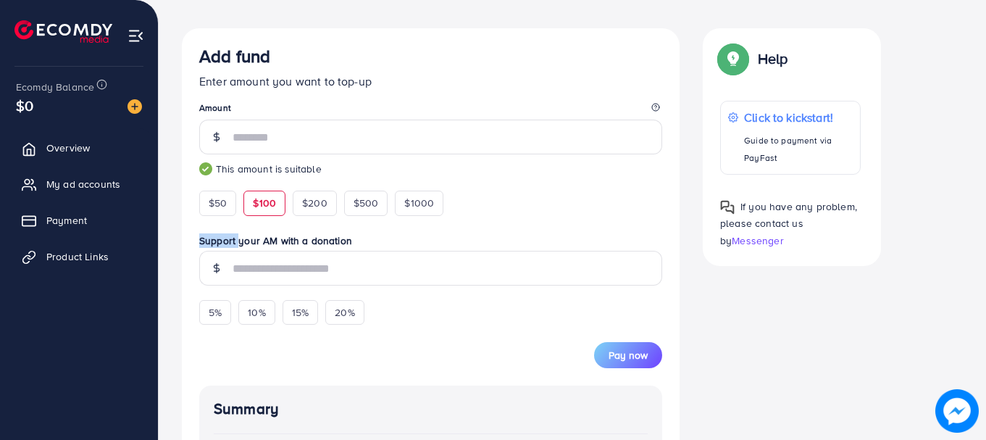
click at [225, 236] on label "Support your AM with a donation" at bounding box center [430, 240] width 463 height 14
click at [0, 0] on input "Support your AM with a donation" at bounding box center [0, 0] width 0 height 0
click at [230, 241] on label "Support your AM with a donation" at bounding box center [430, 240] width 463 height 14
click at [0, 0] on input "Support your AM with a donation" at bounding box center [0, 0] width 0 height 0
click at [238, 241] on label "Support your AM with a donation" at bounding box center [430, 240] width 463 height 14
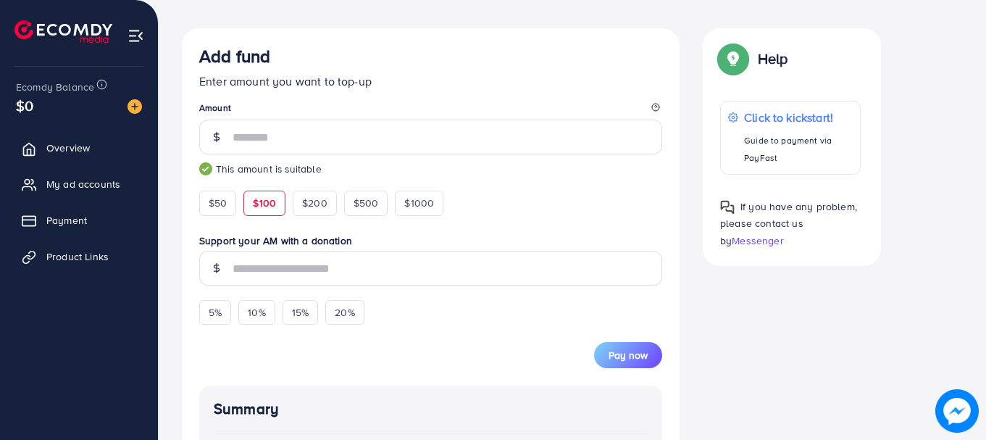
click at [0, 0] on input "Support your AM with a donation" at bounding box center [0, 0] width 0 height 0
click at [238, 241] on label "Support your AM with a donation" at bounding box center [430, 240] width 463 height 14
click at [0, 0] on input "Support your AM with a donation" at bounding box center [0, 0] width 0 height 0
click at [236, 243] on label "Support your AM with a donation" at bounding box center [430, 240] width 463 height 14
click at [0, 0] on input "Support your AM with a donation" at bounding box center [0, 0] width 0 height 0
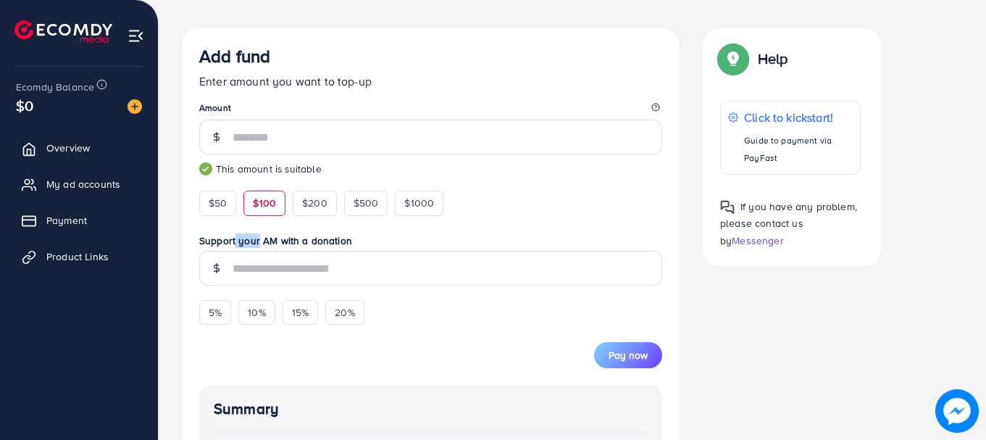
click at [235, 243] on label "Support your AM with a donation" at bounding box center [430, 240] width 463 height 14
click at [0, 0] on input "Support your AM with a donation" at bounding box center [0, 0] width 0 height 0
click at [235, 243] on label "Support your AM with a donation" at bounding box center [430, 240] width 463 height 14
click at [0, 0] on input "Support your AM with a donation" at bounding box center [0, 0] width 0 height 0
click at [251, 243] on label "Support your AM with a donation" at bounding box center [430, 240] width 463 height 14
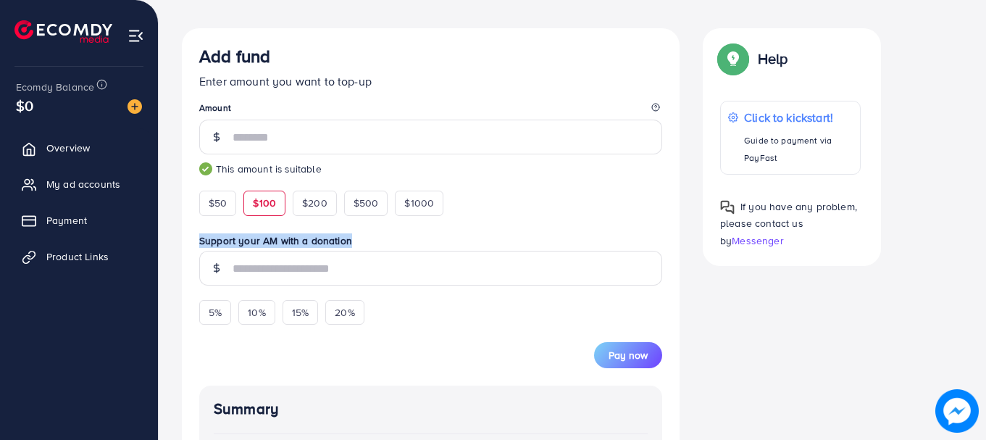
click at [0, 0] on input "Support your AM with a donation" at bounding box center [0, 0] width 0 height 0
click at [251, 243] on label "Support your AM with a donation" at bounding box center [430, 240] width 463 height 14
click at [0, 0] on input "Support your AM with a donation" at bounding box center [0, 0] width 0 height 0
click at [259, 243] on label "Support your AM with a donation" at bounding box center [430, 240] width 463 height 14
click at [0, 0] on input "Support your AM with a donation" at bounding box center [0, 0] width 0 height 0
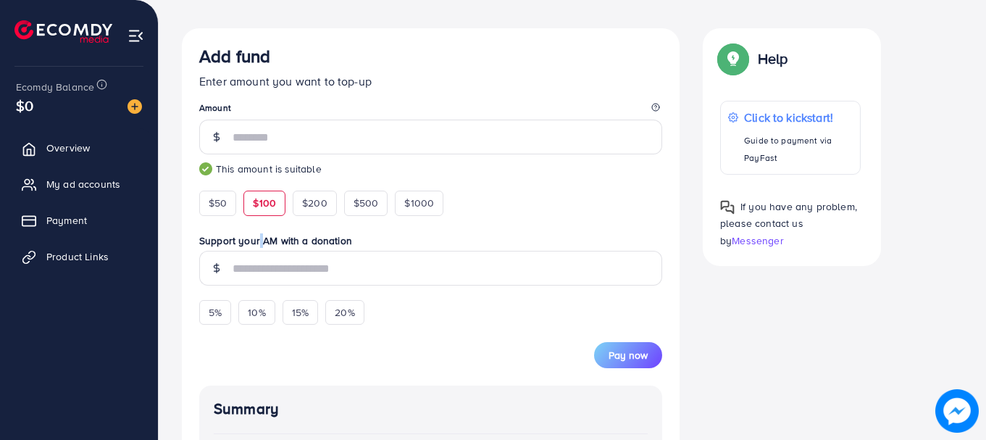
click at [259, 243] on label "Support your AM with a donation" at bounding box center [430, 240] width 463 height 14
click at [0, 0] on input "Support your AM with a donation" at bounding box center [0, 0] width 0 height 0
click at [278, 241] on label "Support your AM with a donation" at bounding box center [430, 240] width 463 height 14
click at [0, 0] on input "Support your AM with a donation" at bounding box center [0, 0] width 0 height 0
click at [278, 241] on label "Support your AM with a donation" at bounding box center [430, 240] width 463 height 14
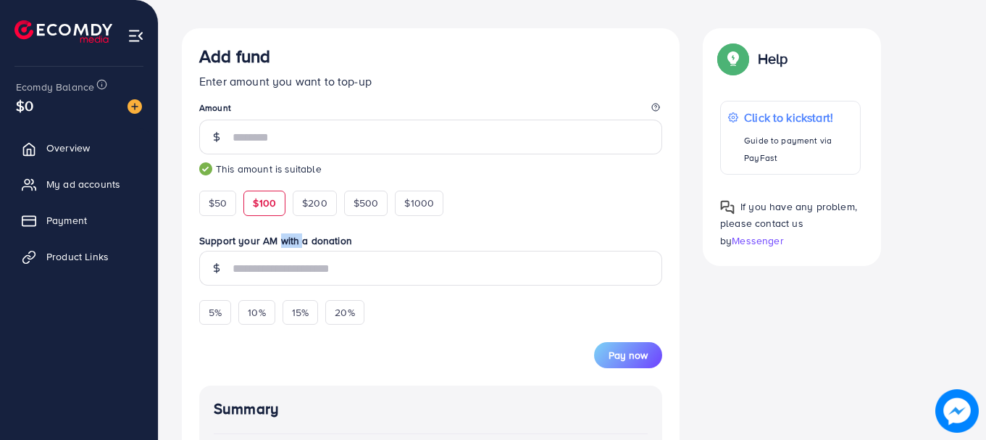
click at [0, 0] on input "Support your AM with a donation" at bounding box center [0, 0] width 0 height 0
click at [210, 214] on div "$50" at bounding box center [217, 203] width 37 height 25
type input "**"
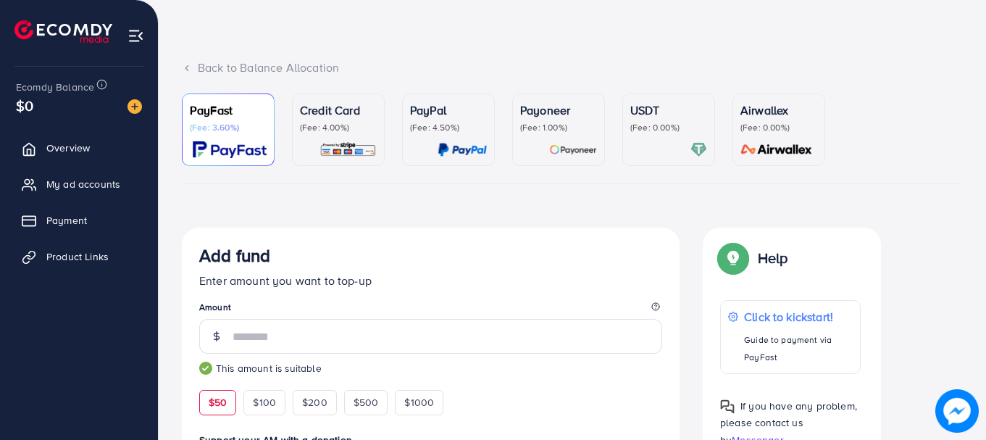
scroll to position [19, 0]
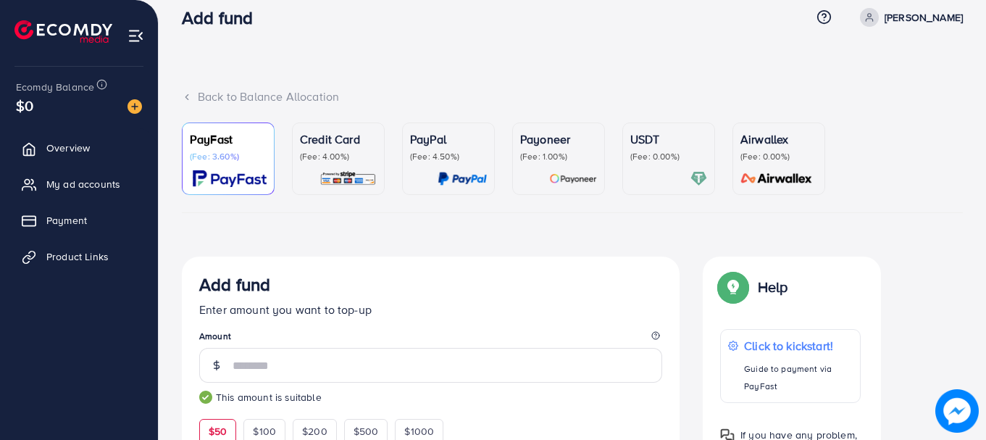
click at [653, 177] on div at bounding box center [668, 178] width 77 height 17
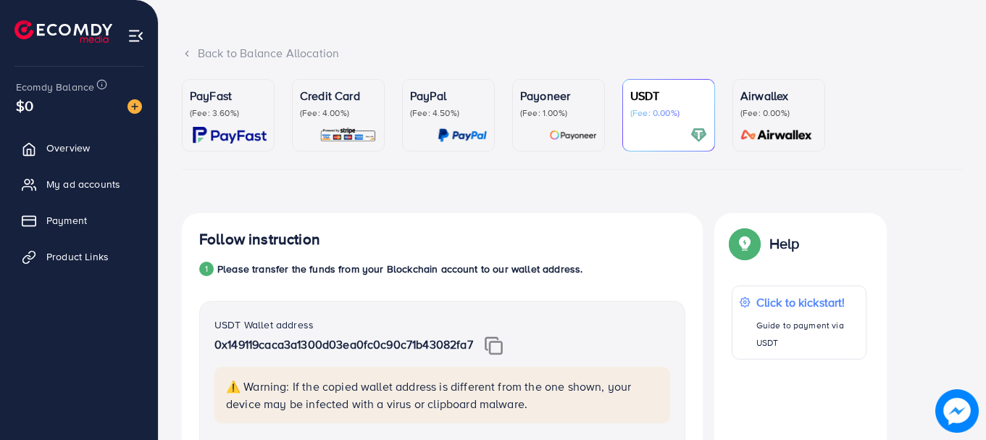
scroll to position [30, 0]
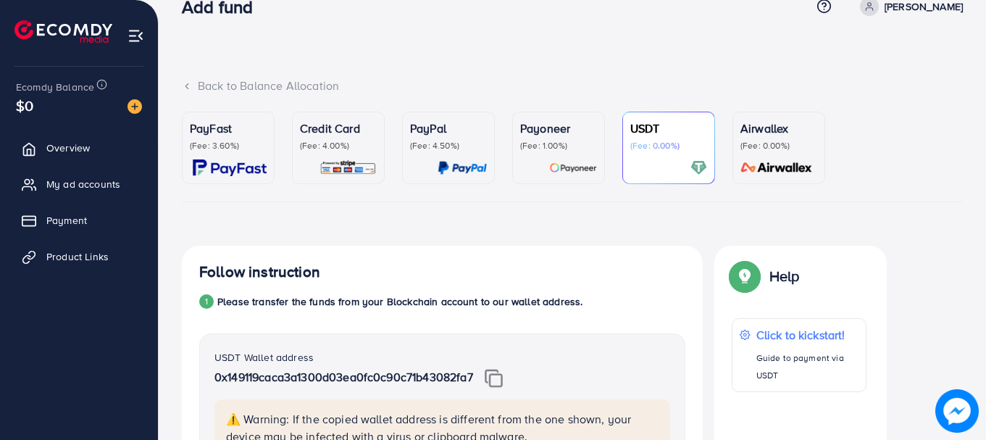
click at [236, 122] on p "PayFast" at bounding box center [228, 128] width 77 height 17
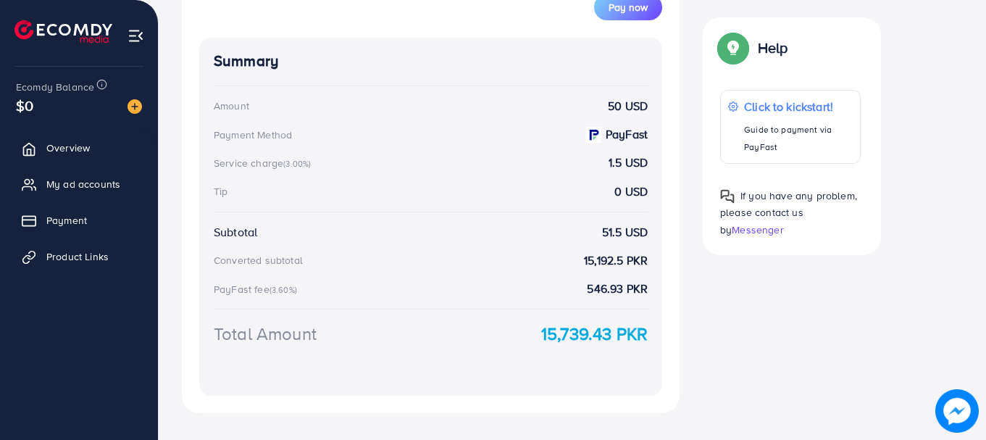
scroll to position [620, 0]
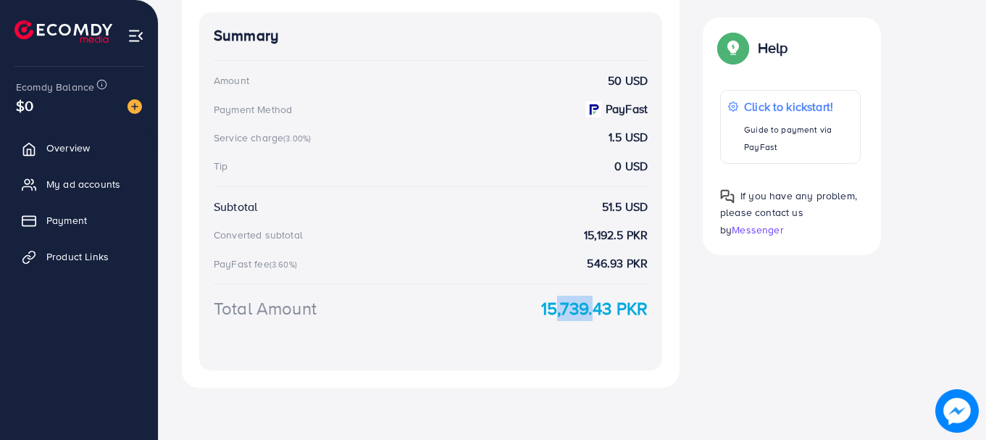
drag, startPoint x: 548, startPoint y: 309, endPoint x: 586, endPoint y: 314, distance: 38.7
click at [586, 314] on strong "15,739.43 PKR" at bounding box center [594, 308] width 106 height 25
click at [559, 314] on strong "15,739.43 PKR" at bounding box center [594, 308] width 106 height 25
click at [567, 316] on strong "15,739.43 PKR" at bounding box center [594, 308] width 106 height 25
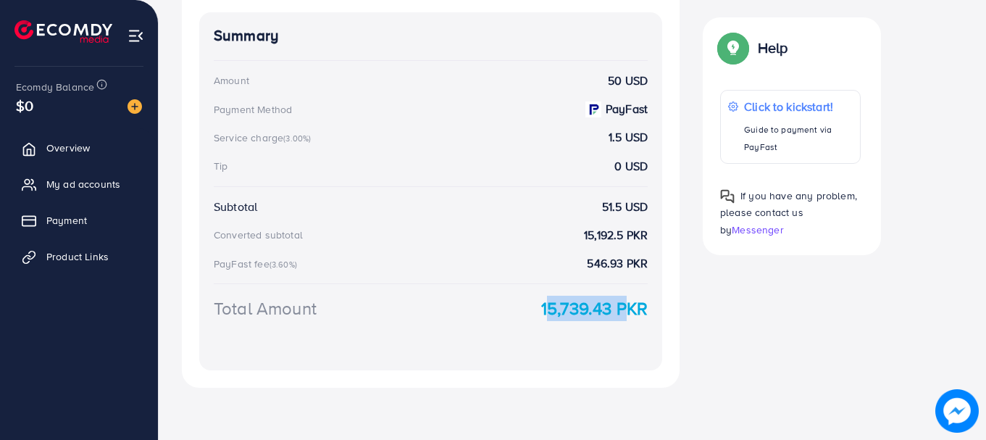
click at [567, 316] on strong "15,739.43 PKR" at bounding box center [594, 308] width 106 height 25
click at [575, 231] on div "Converted subtotal 15,192.5 PKR" at bounding box center [431, 235] width 434 height 17
drag, startPoint x: 614, startPoint y: 235, endPoint x: 565, endPoint y: 236, distance: 48.6
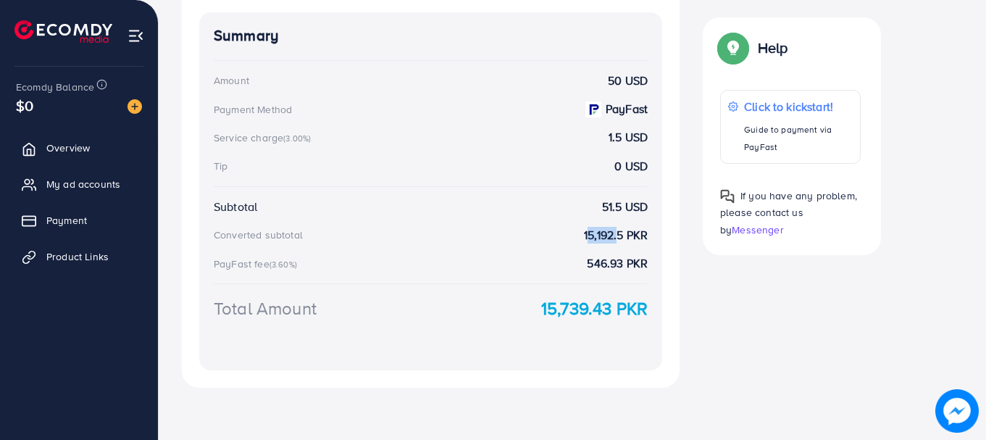
click at [565, 236] on div "Converted subtotal 15,192.5 PKR" at bounding box center [431, 235] width 434 height 17
click at [588, 237] on strong "15,192.5 PKR" at bounding box center [616, 235] width 64 height 17
click at [595, 238] on strong "15,192.5 PKR" at bounding box center [616, 235] width 64 height 17
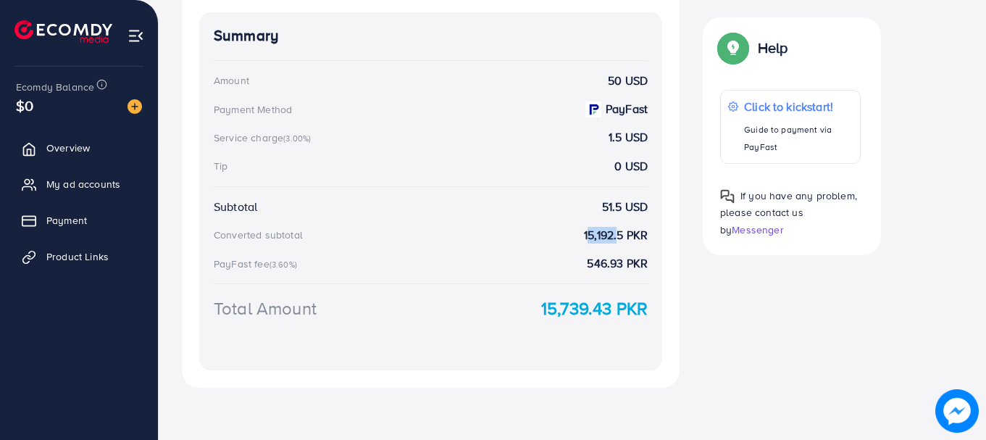
click at [608, 238] on strong "15,192.5 PKR" at bounding box center [616, 235] width 64 height 17
click at [622, 241] on strong "15,192.5 PKR" at bounding box center [616, 235] width 64 height 17
click at [611, 208] on strong "51.5 USD" at bounding box center [625, 206] width 46 height 17
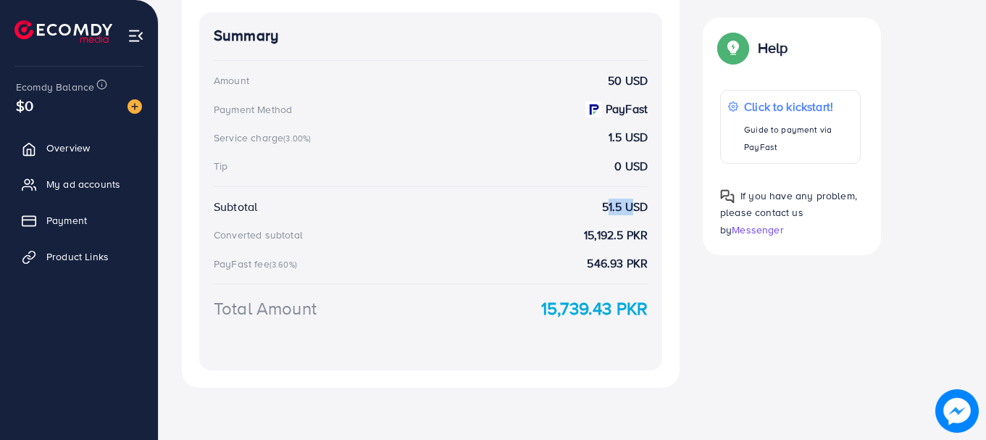
click at [611, 208] on strong "51.5 USD" at bounding box center [625, 206] width 46 height 17
click at [649, 227] on div "Summary Amount 50 USD Payment Method PayFast Service charge (3.00%) 1.5 USD Tip…" at bounding box center [430, 191] width 463 height 358
click at [621, 206] on strong "51.5 USD" at bounding box center [625, 206] width 46 height 17
click at [622, 136] on strong "1.5 USD" at bounding box center [628, 137] width 39 height 17
click at [622, 88] on div "Summary Amount 50 USD Payment Method PayFast Service charge (3.00%) 1.5 USD Tip…" at bounding box center [430, 191] width 463 height 358
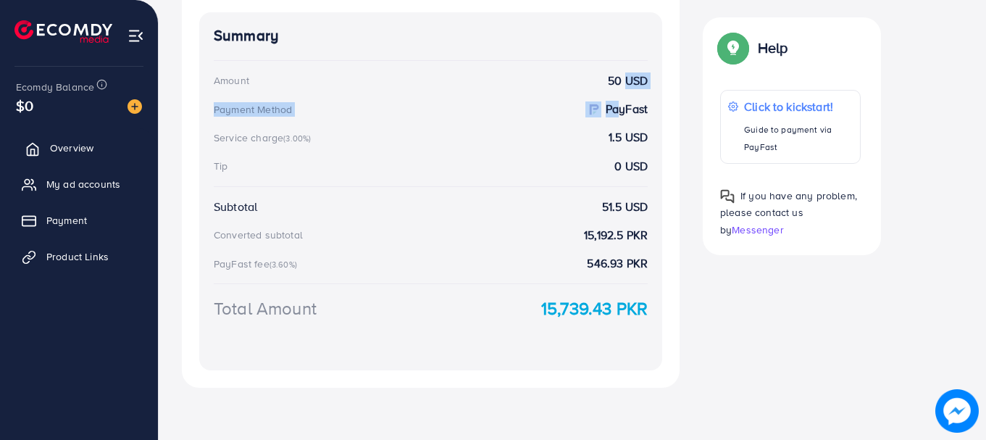
click at [63, 146] on span "Overview" at bounding box center [71, 148] width 43 height 14
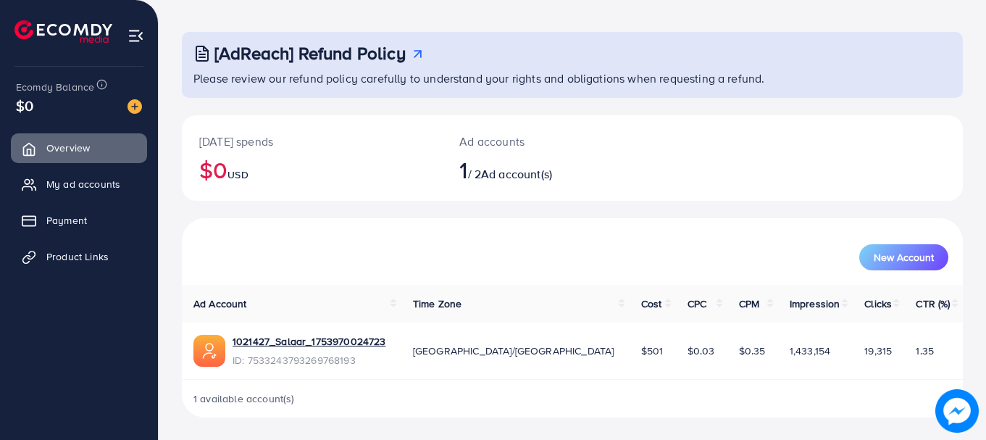
scroll to position [59, 0]
click at [509, 170] on span "Ad account(s)" at bounding box center [516, 173] width 71 height 16
drag, startPoint x: 390, startPoint y: 350, endPoint x: 238, endPoint y: 336, distance: 152.8
click at [238, 336] on div "1021427_Salaar_1753970024723 ID: 7533243793269768193" at bounding box center [291, 349] width 196 height 33
click at [212, 291] on th "Ad Account" at bounding box center [292, 303] width 220 height 38
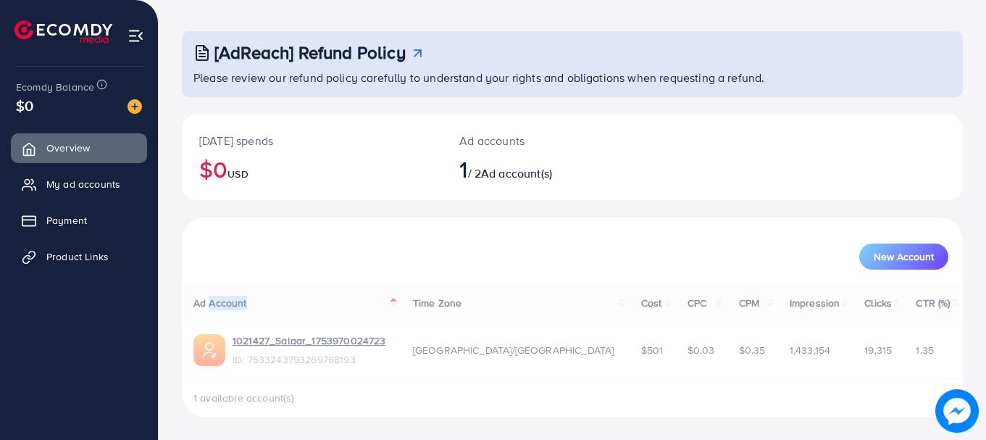
click at [212, 291] on div "Ad Account Time Zone Cost CPC CPM Impression Clicks CTR (%) 1021427_Salaar_1753…" at bounding box center [572, 350] width 781 height 133
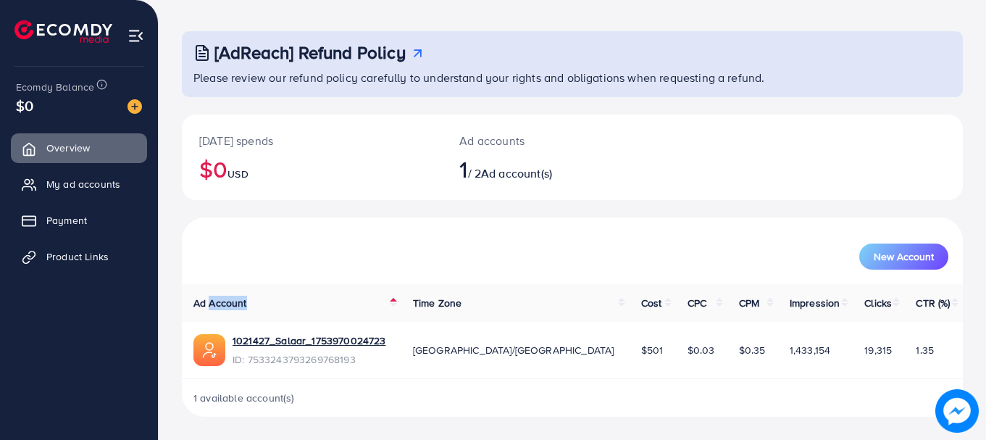
click at [348, 288] on th "Ad Account" at bounding box center [292, 303] width 220 height 38
click at [480, 174] on h2 "1 / 2 Ad account(s)" at bounding box center [539, 169] width 161 height 28
click at [467, 174] on span "1" at bounding box center [463, 168] width 8 height 33
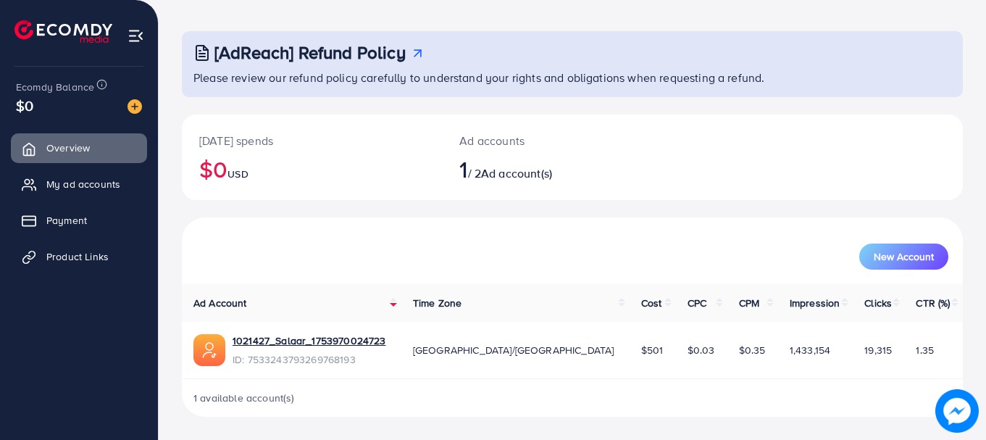
click at [467, 171] on span "1" at bounding box center [463, 168] width 8 height 33
click at [474, 145] on p "Ad accounts" at bounding box center [539, 140] width 161 height 17
click at [474, 146] on p "Ad accounts" at bounding box center [539, 140] width 161 height 17
click at [489, 177] on h2 "1 / 2 Ad account(s)" at bounding box center [539, 169] width 161 height 28
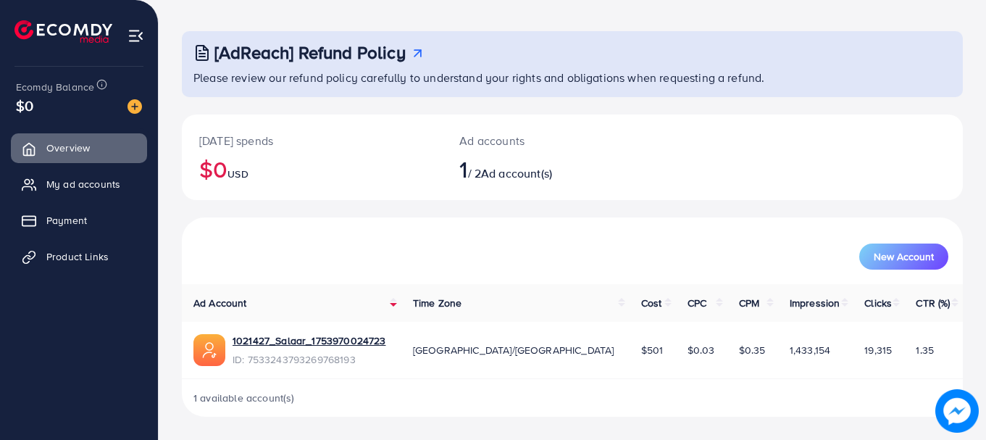
click at [489, 177] on h2 "1 / 2 Ad account(s)" at bounding box center [539, 169] width 161 height 28
